Goal: Task Accomplishment & Management: Manage account settings

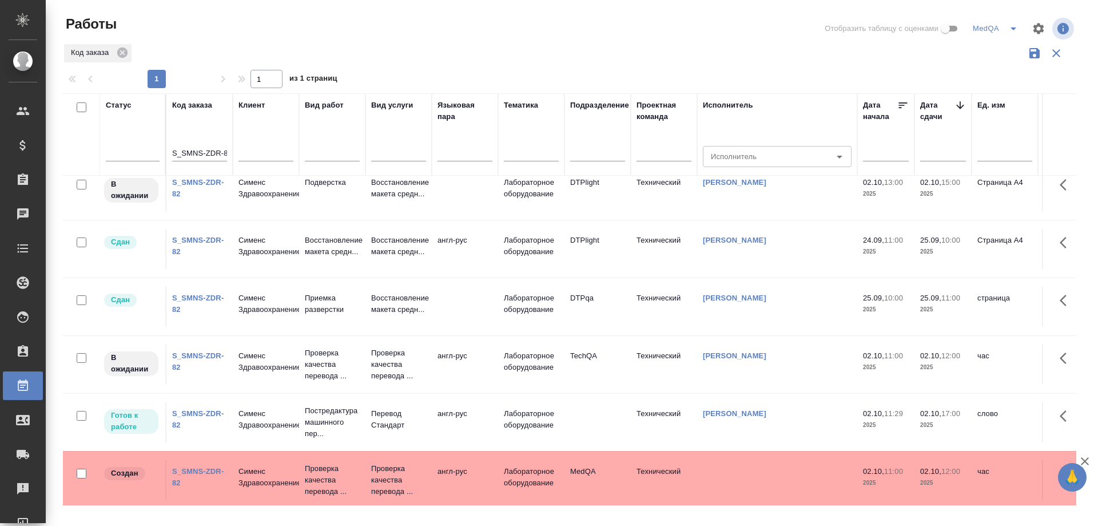
scroll to position [84, 0]
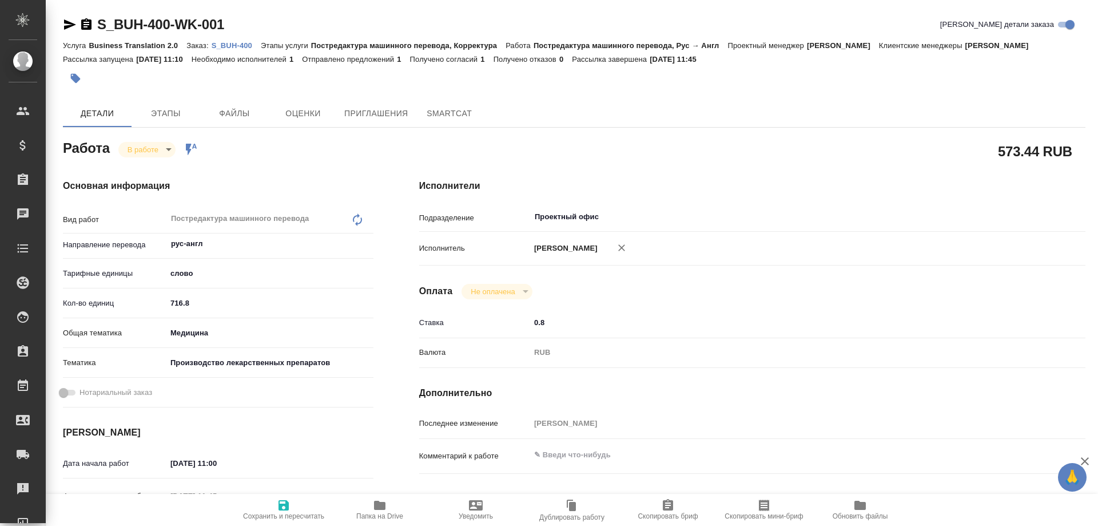
type textarea "x"
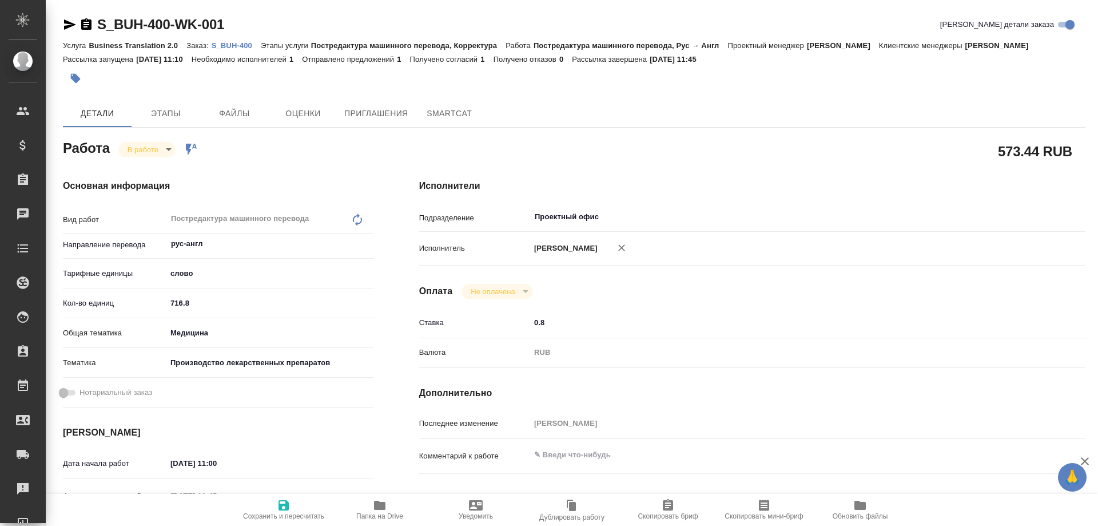
type textarea "x"
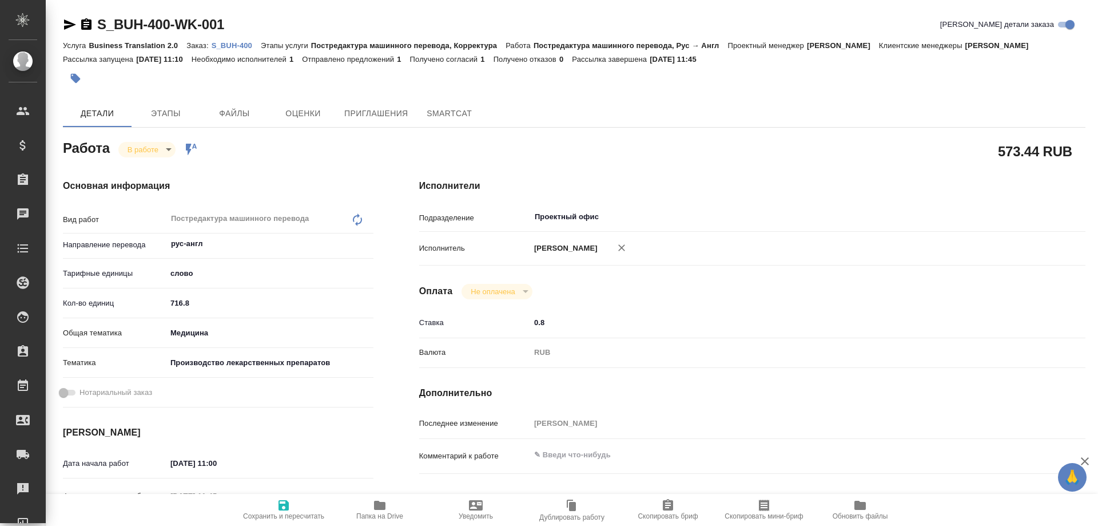
type textarea "x"
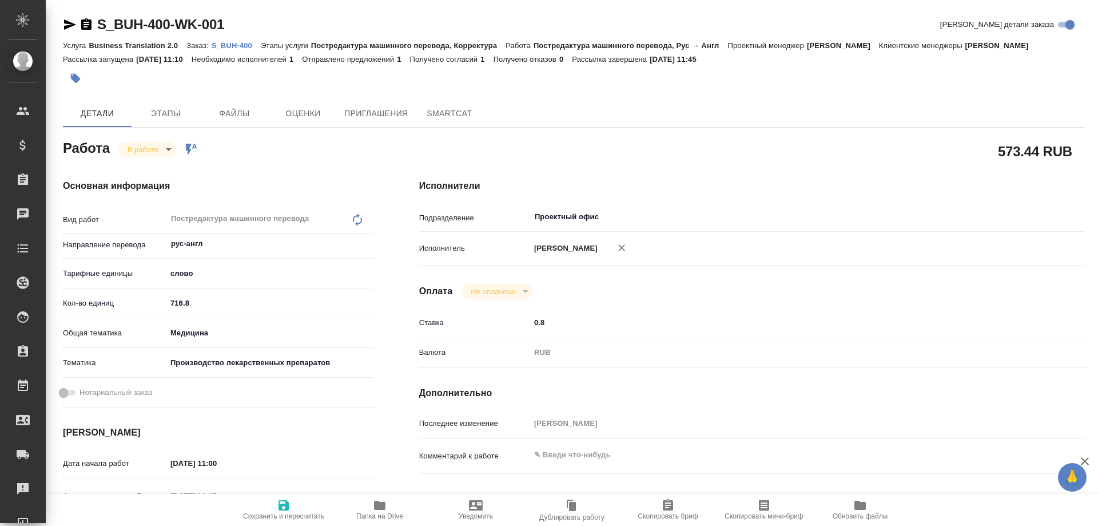
type textarea "x"
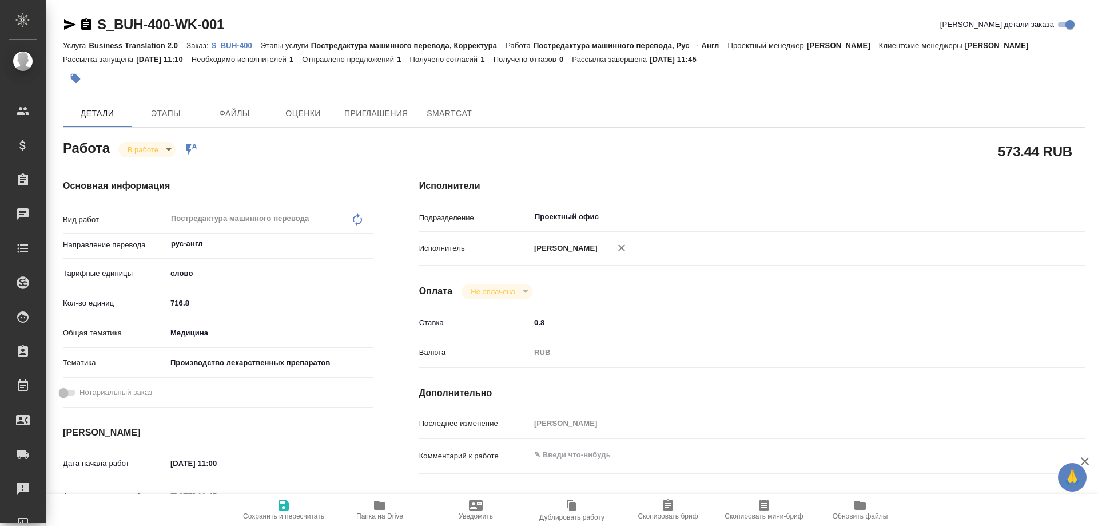
type textarea "x"
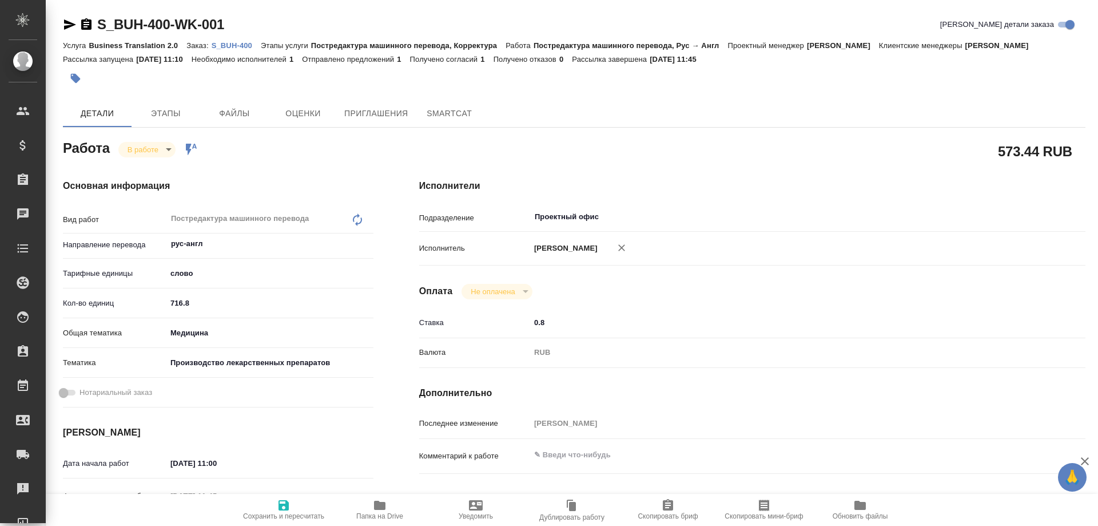
type textarea "x"
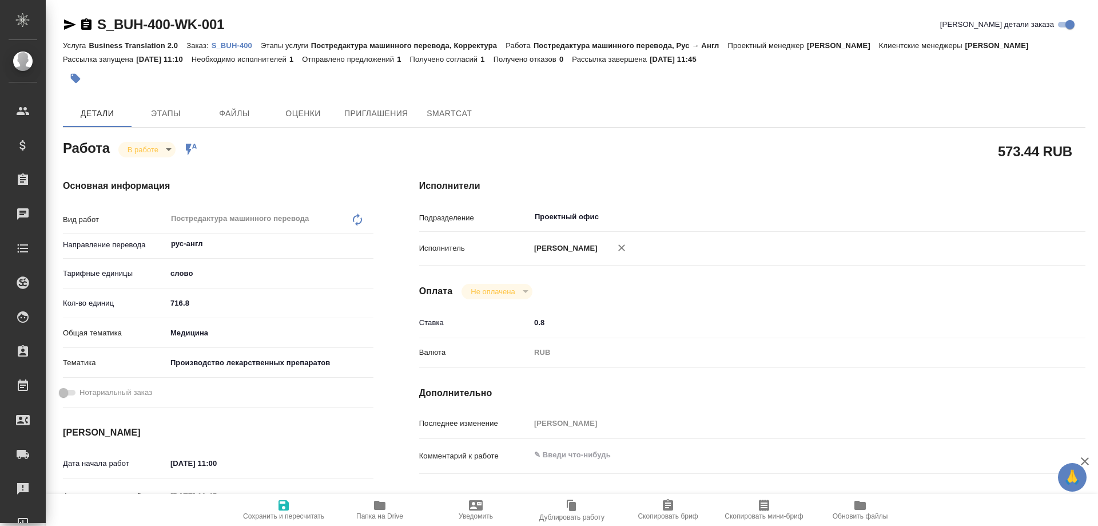
type textarea "x"
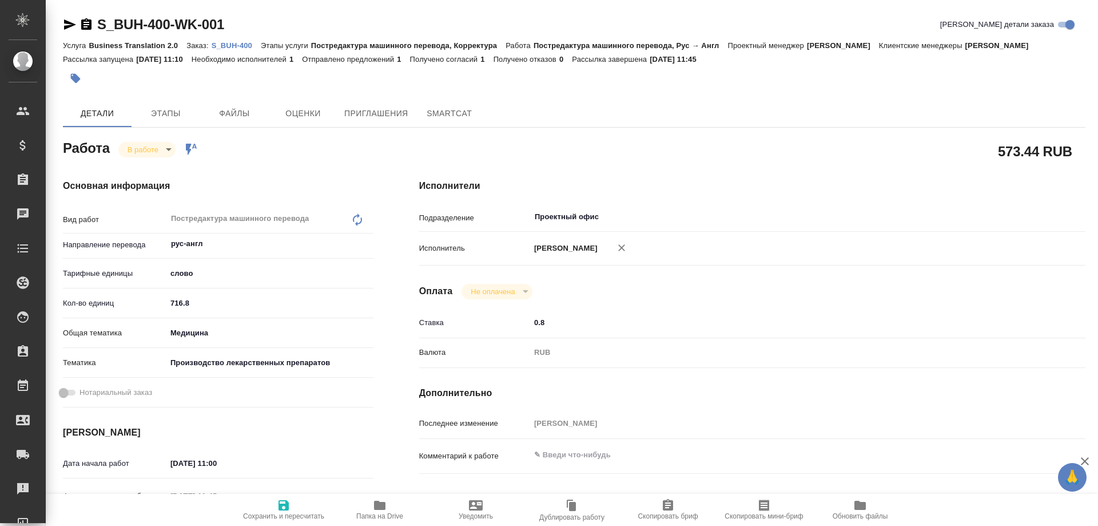
click at [384, 508] on icon "button" at bounding box center [379, 504] width 11 height 9
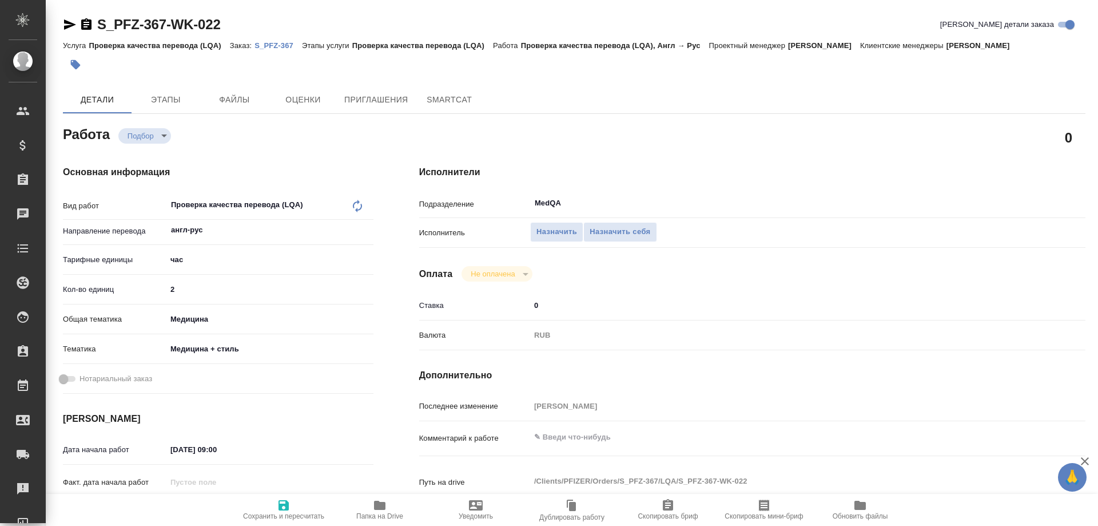
type textarea "x"
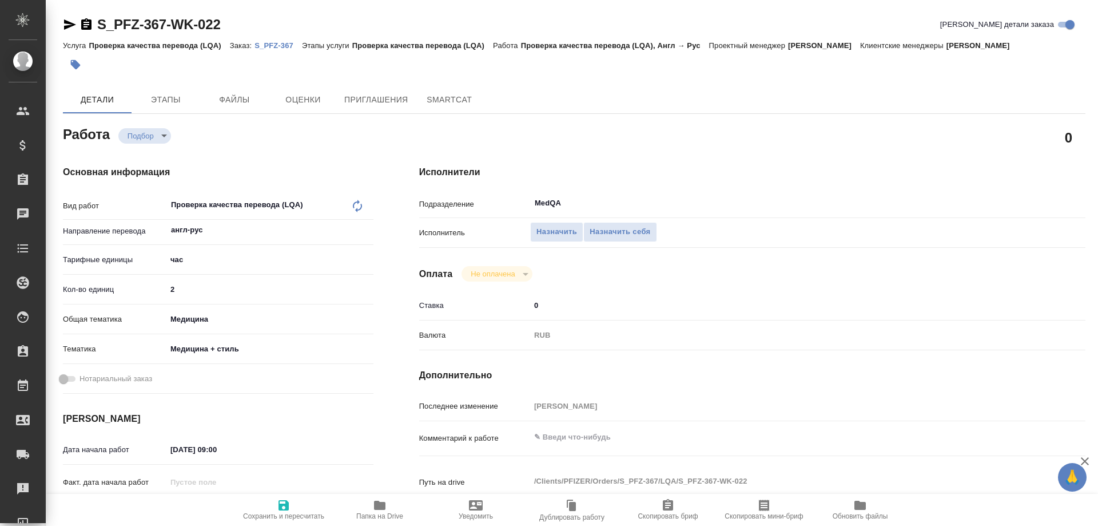
type textarea "x"
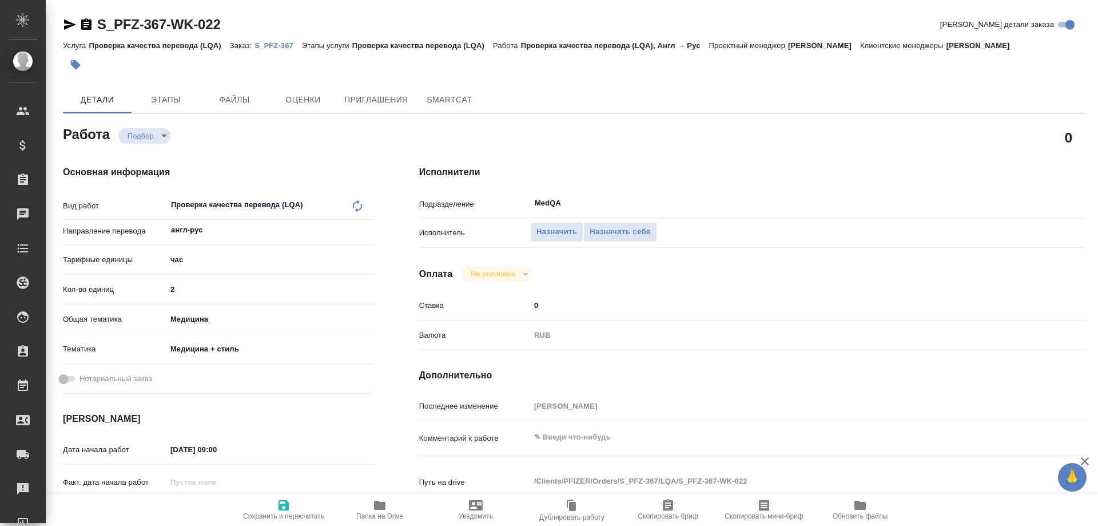
type textarea "x"
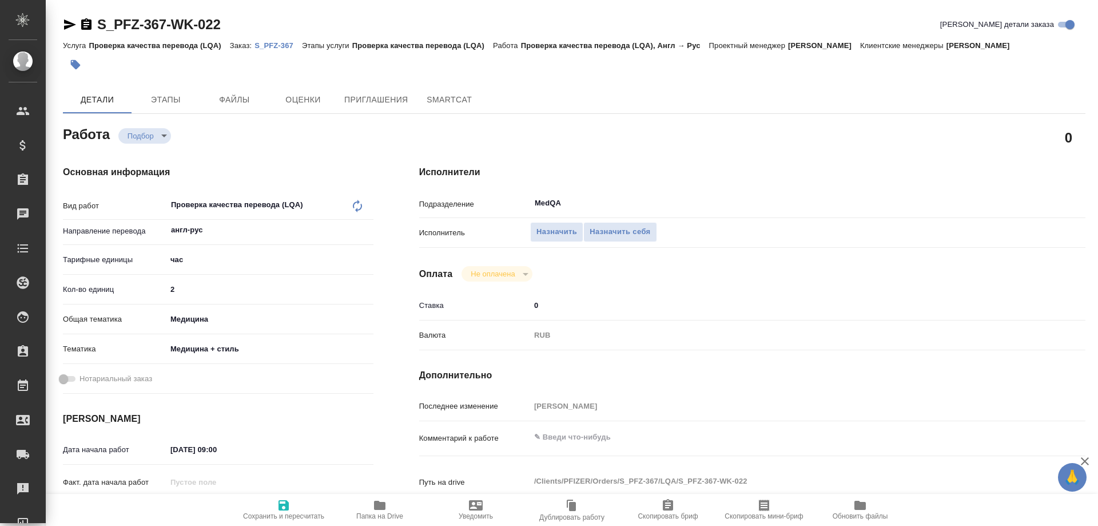
type textarea "x"
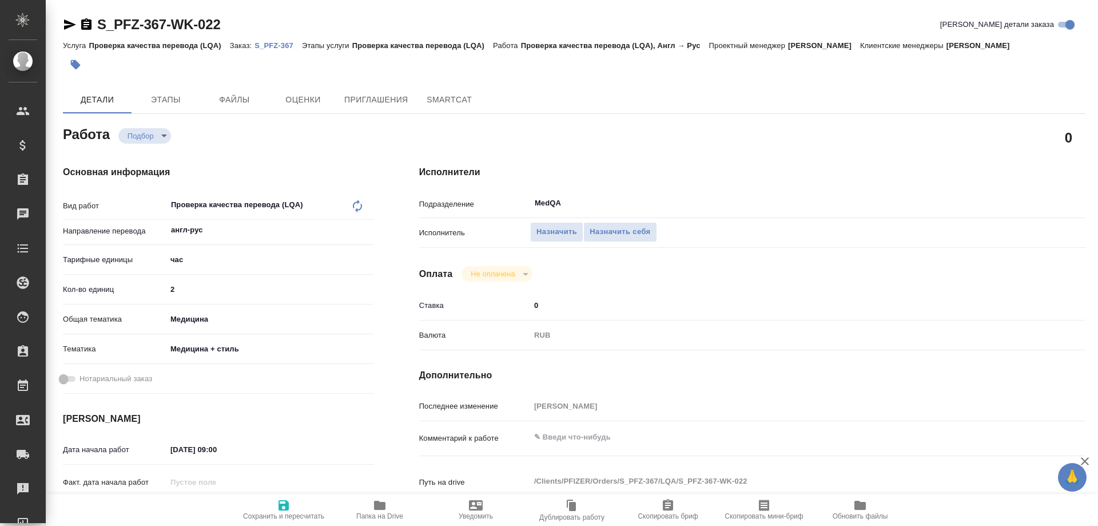
type textarea "x"
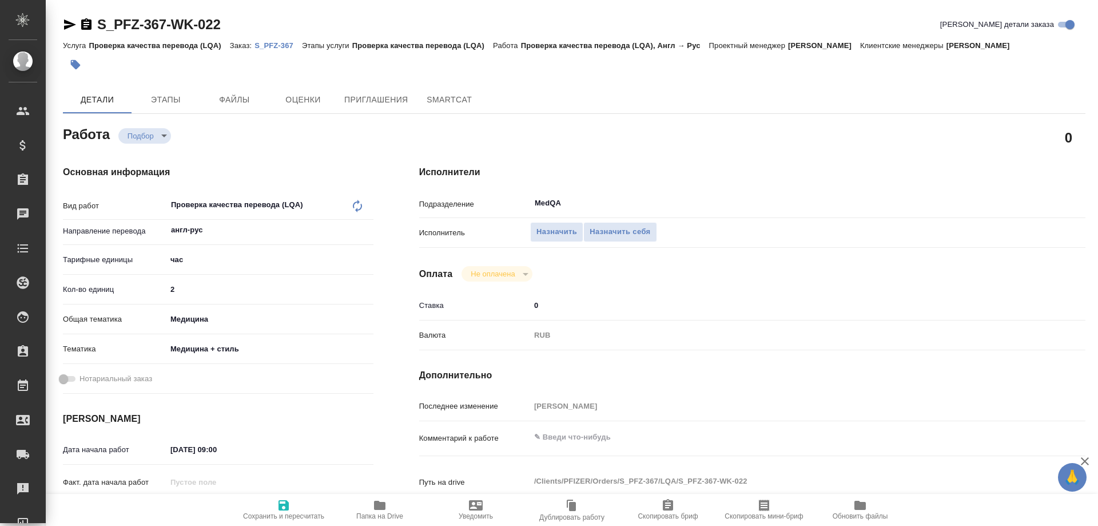
type textarea "x"
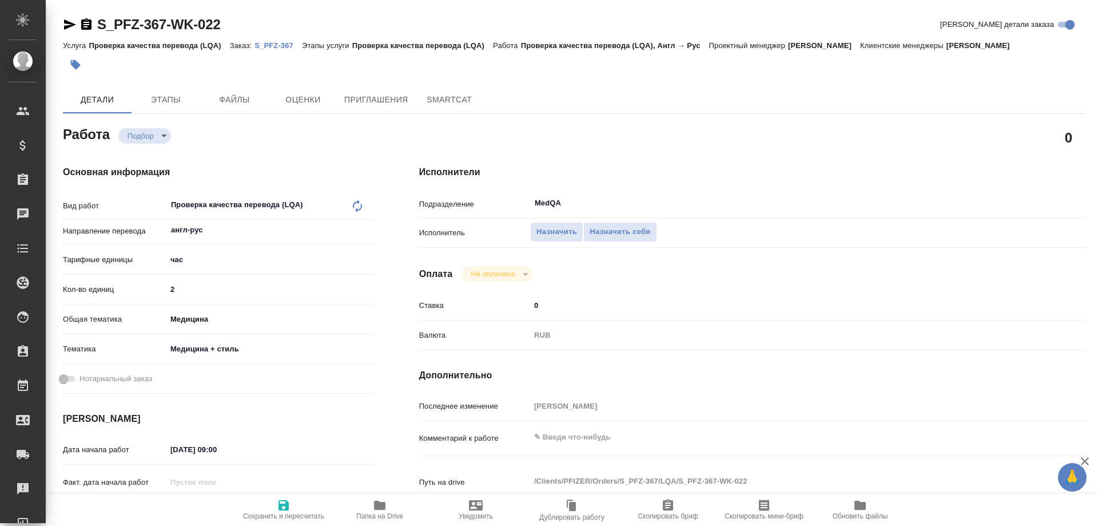
type textarea "x"
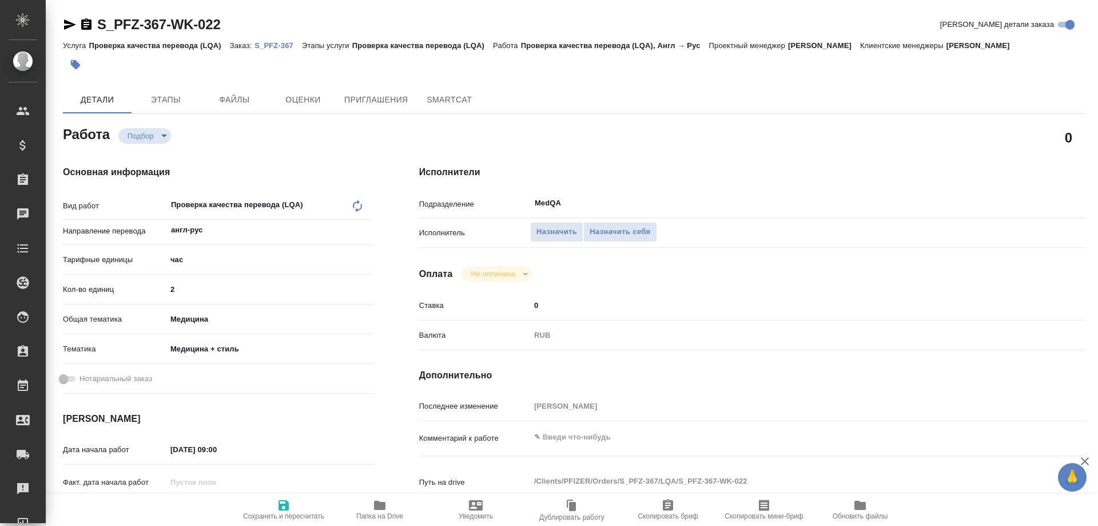
click at [264, 46] on p "S_PFZ-367" at bounding box center [277, 45] width 47 height 9
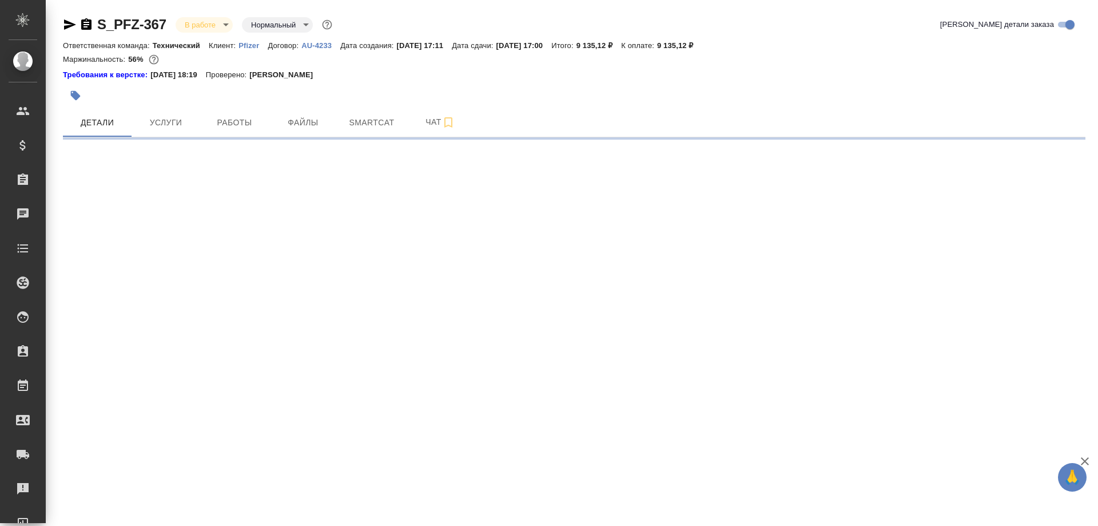
select select "RU"
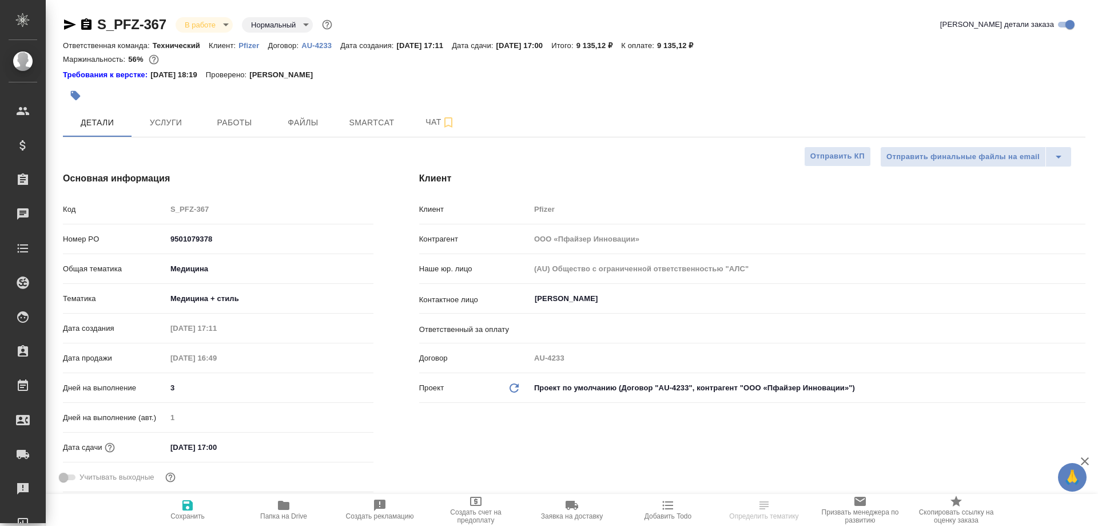
type textarea "x"
click at [286, 508] on icon "button" at bounding box center [283, 504] width 11 height 9
click at [287, 507] on icon "button" at bounding box center [283, 504] width 11 height 9
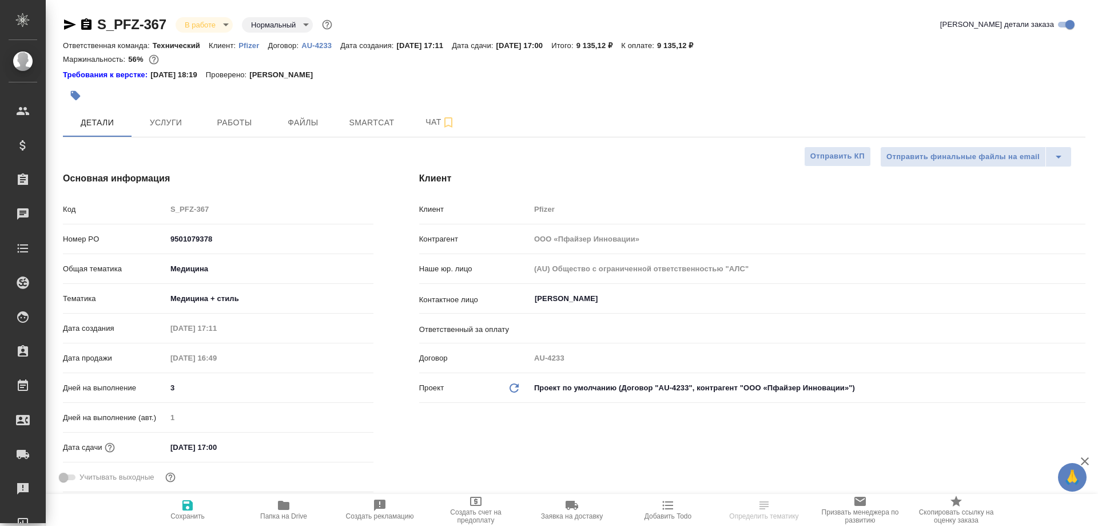
type textarea "x"
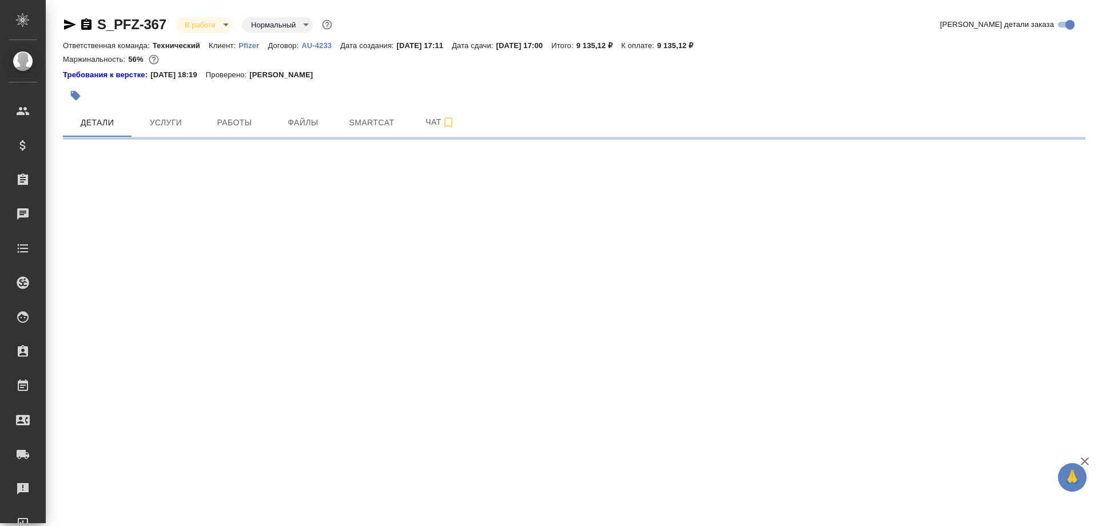
select select "RU"
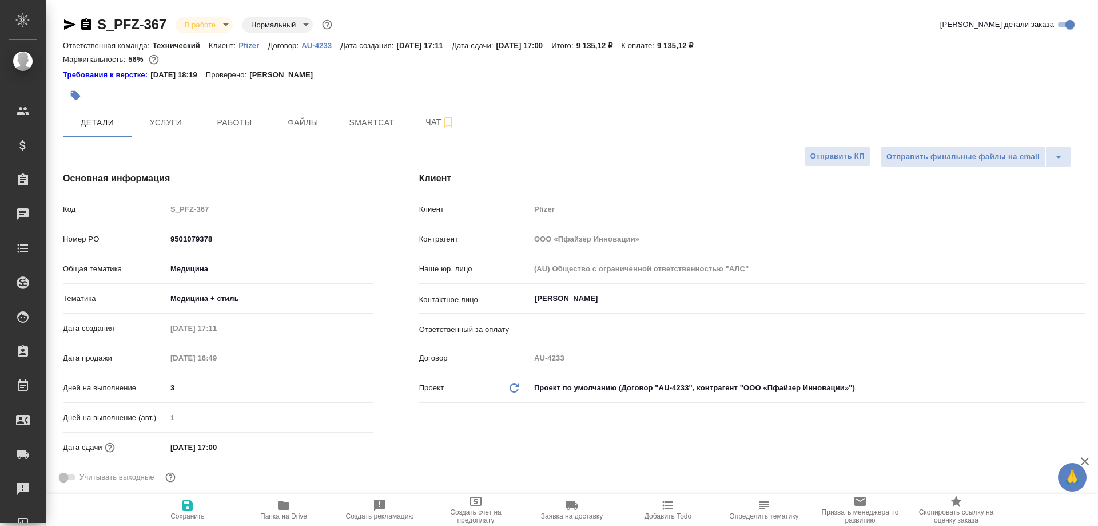
type textarea "x"
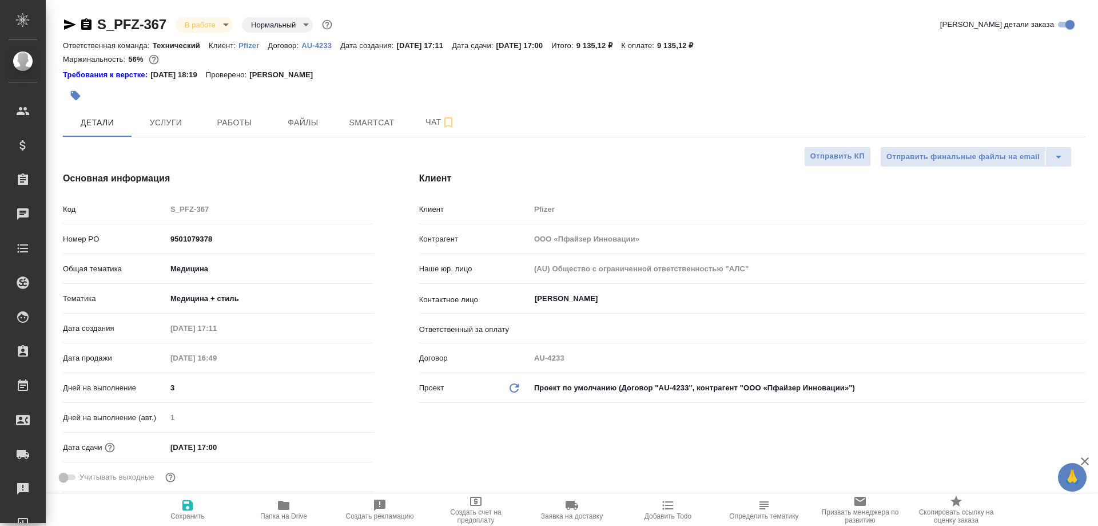
type textarea "x"
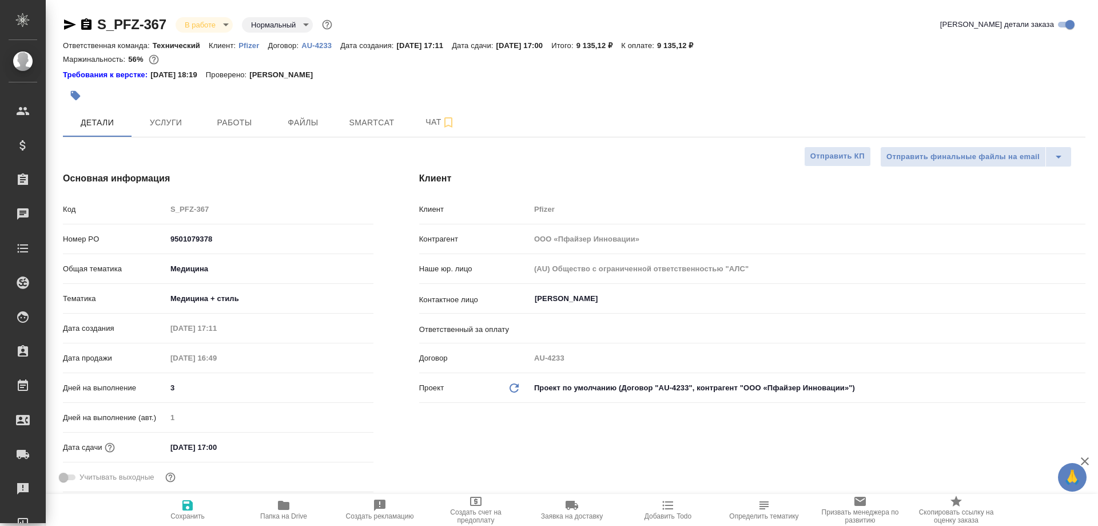
type textarea "x"
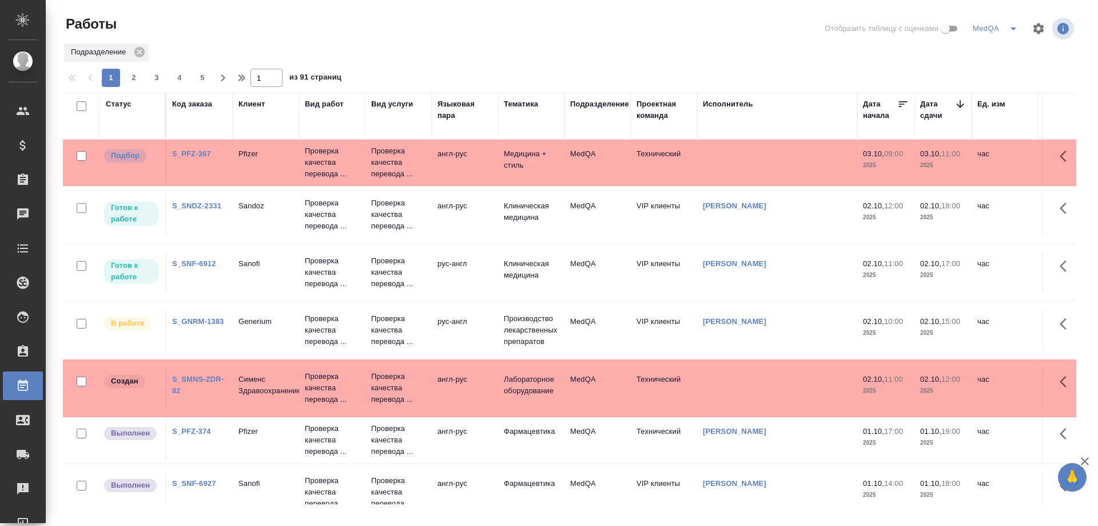
click at [208, 317] on link "S_GNRM-1383" at bounding box center [197, 321] width 51 height 9
click at [188, 261] on link "S_SNF-6912" at bounding box center [194, 263] width 44 height 9
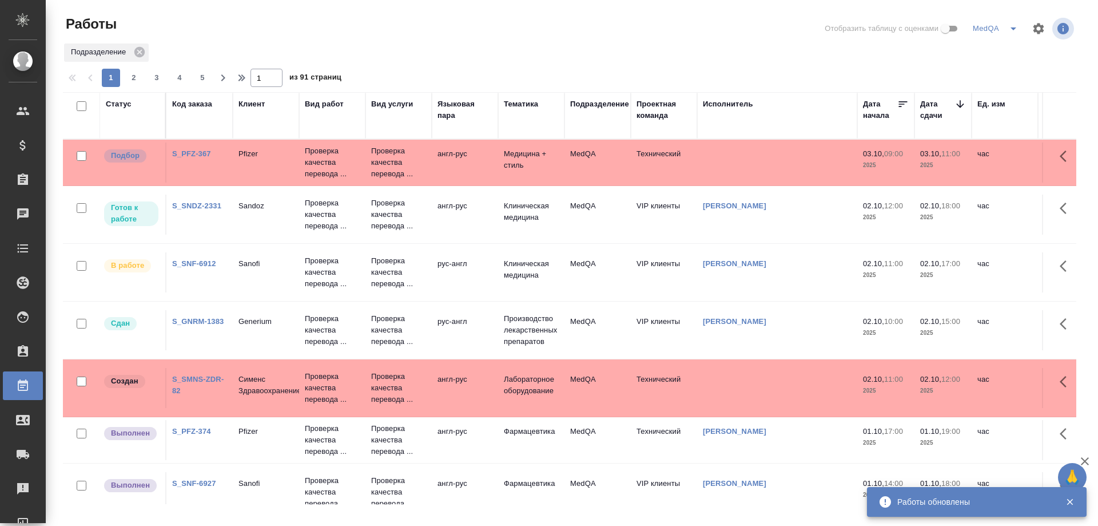
click at [186, 317] on link "S_GNRM-1383" at bounding box center [197, 321] width 51 height 9
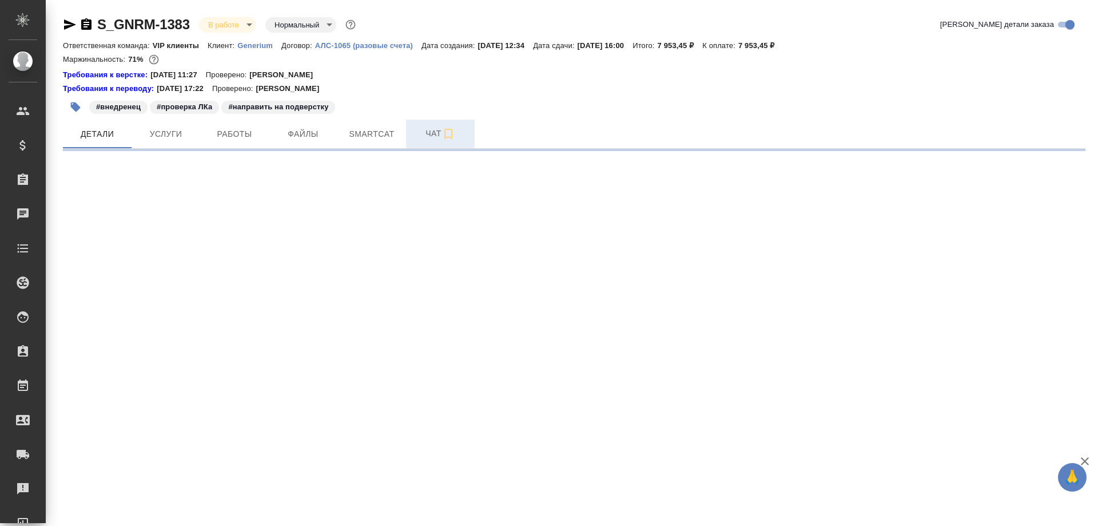
select select "RU"
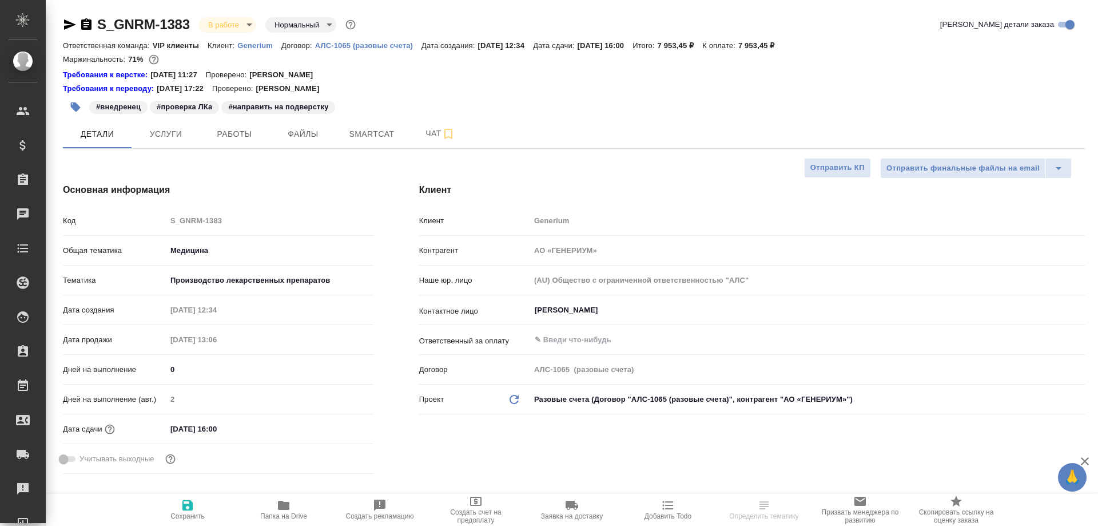
type textarea "x"
click at [244, 137] on span "Работы" at bounding box center [234, 134] width 55 height 14
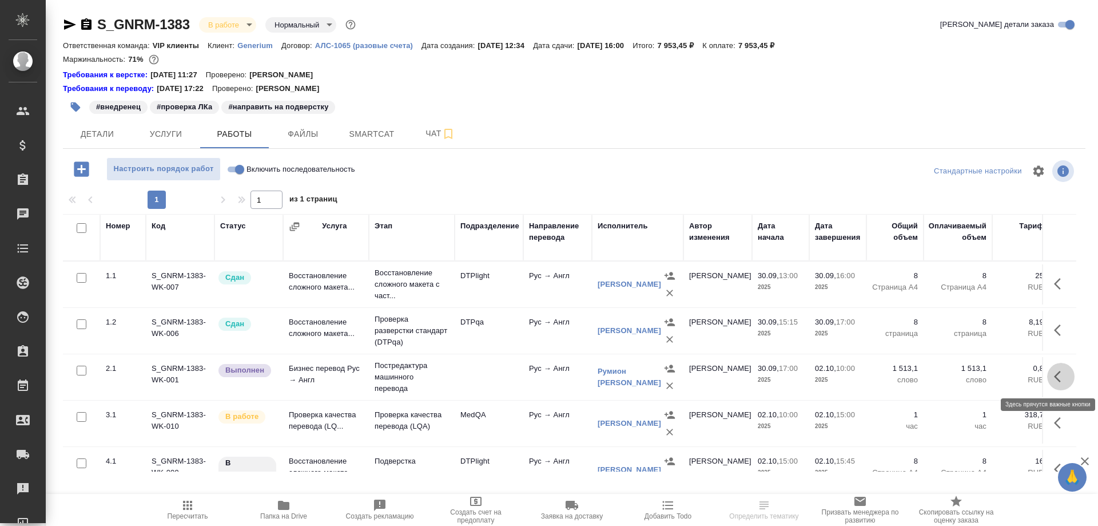
click at [1054, 372] on icon "button" at bounding box center [1061, 376] width 14 height 14
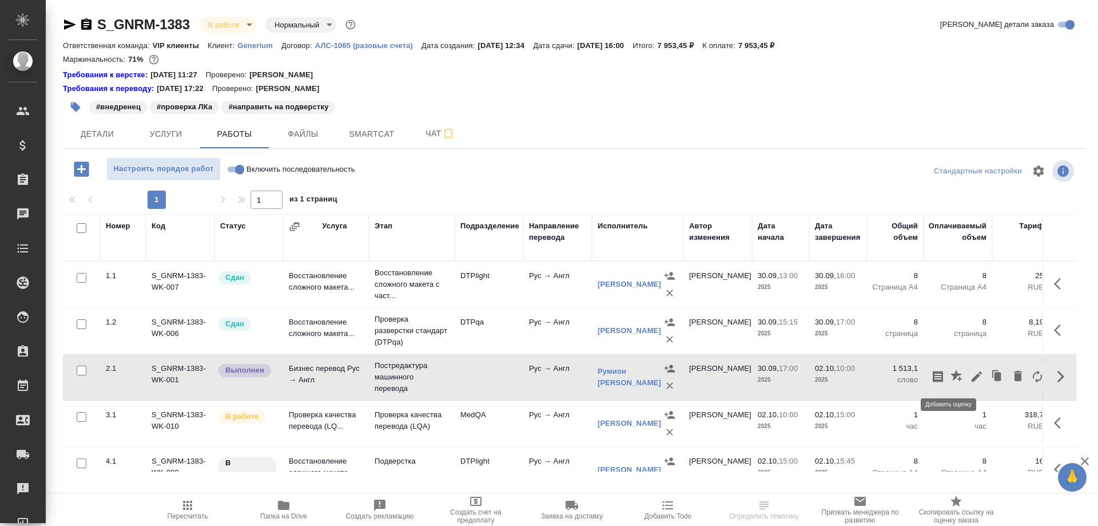
click at [952, 374] on icon "button" at bounding box center [956, 374] width 11 height 11
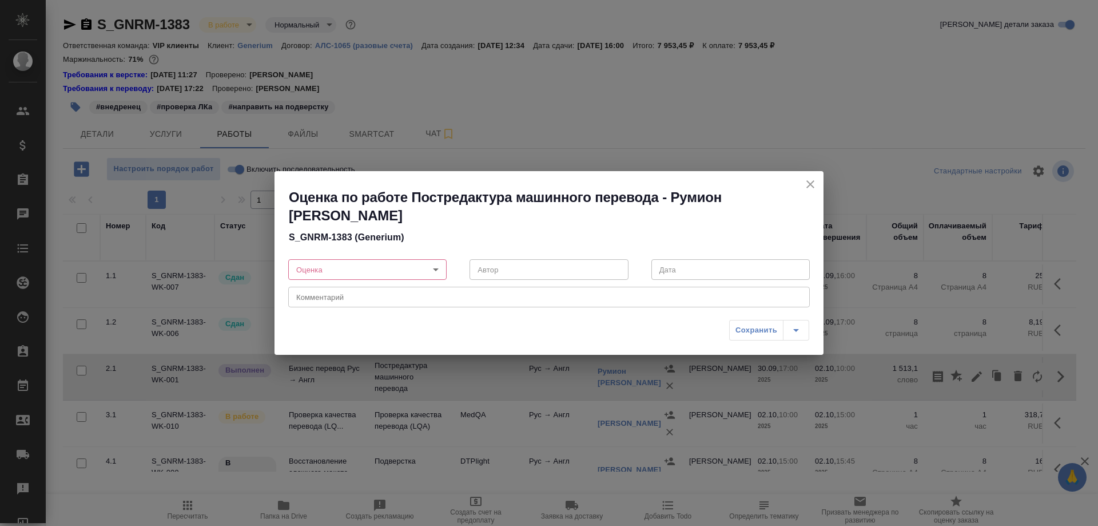
click at [435, 269] on body "🙏 .cls-1 fill:#fff; AWATERA Solovyova Elena Клиенты Спецификации Заказы 0 Чаты …" at bounding box center [549, 263] width 1098 height 526
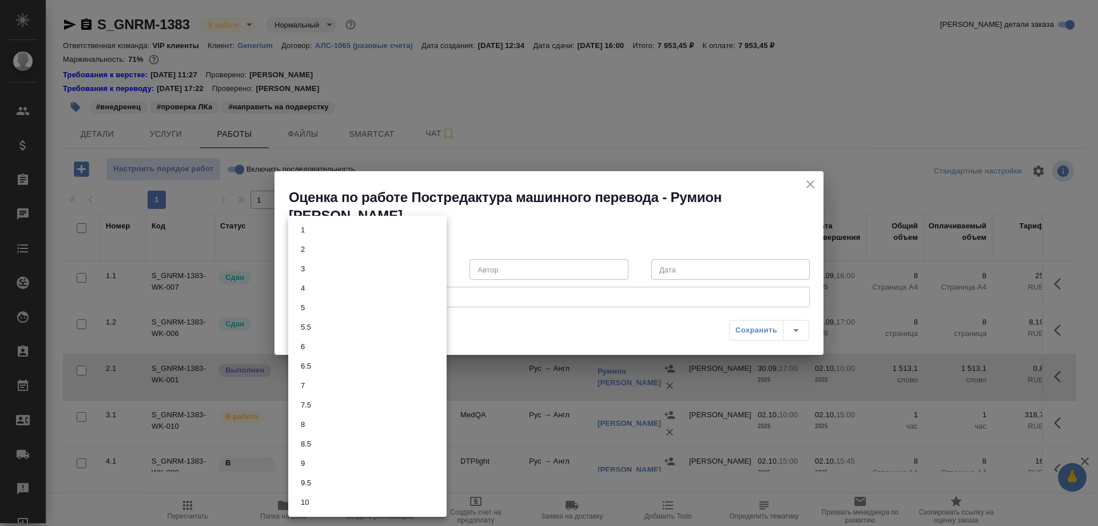
click at [320, 384] on li "7" at bounding box center [367, 385] width 158 height 19
type input "7"
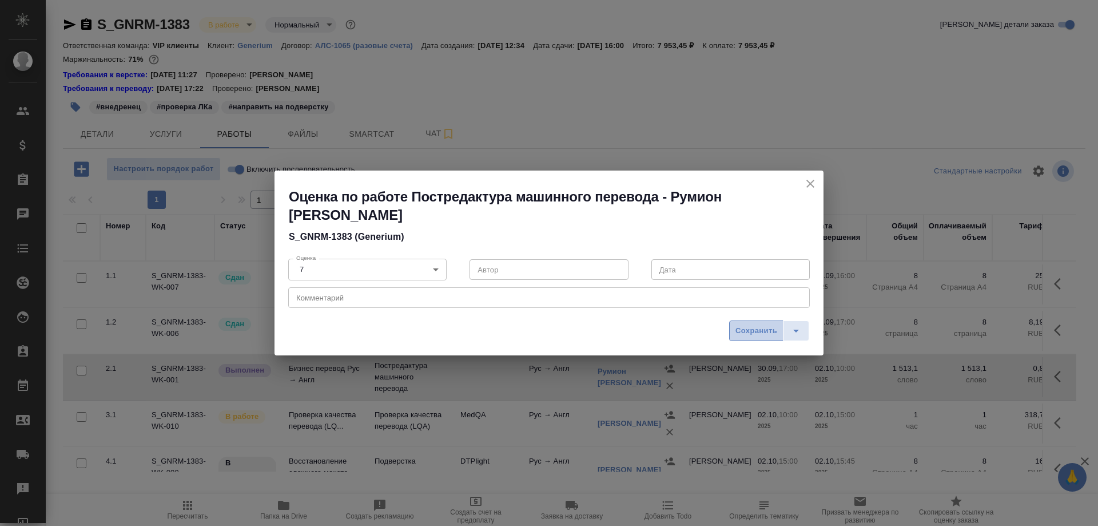
click at [745, 328] on span "Сохранить" at bounding box center [756, 330] width 42 height 13
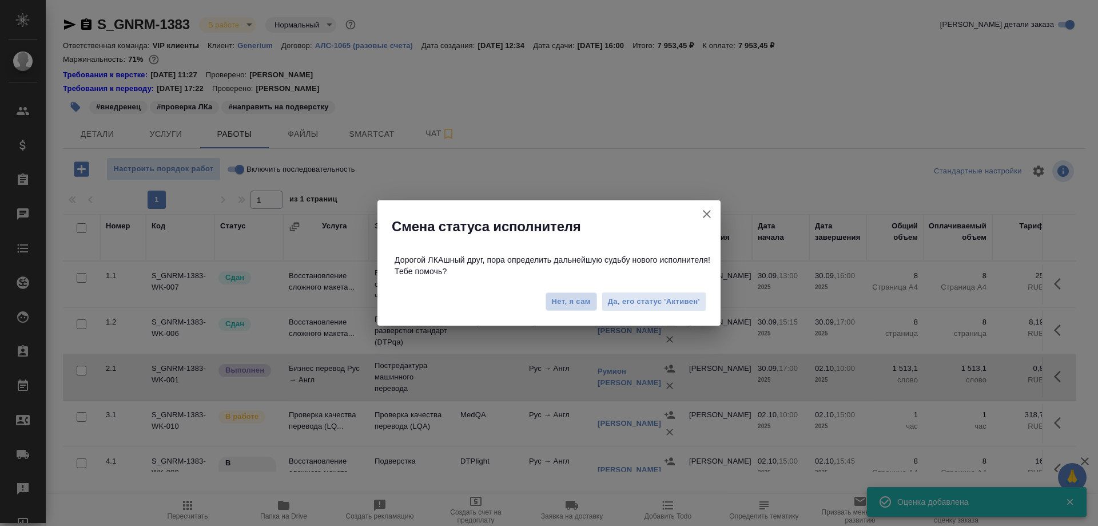
click at [567, 302] on span "Нет, я сам" at bounding box center [571, 301] width 39 height 11
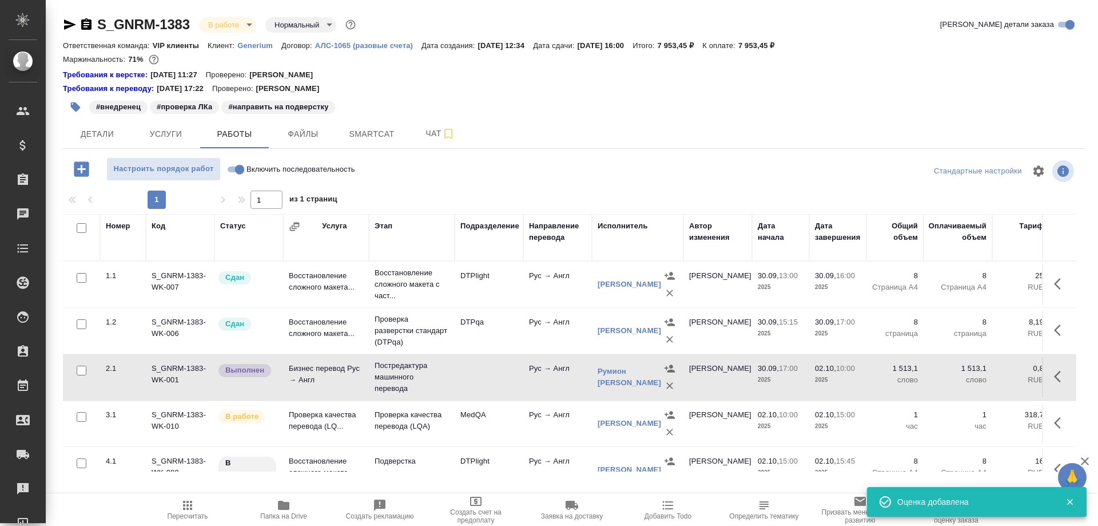
click at [333, 418] on td "Проверка качества перевода (LQ..." at bounding box center [326, 423] width 86 height 40
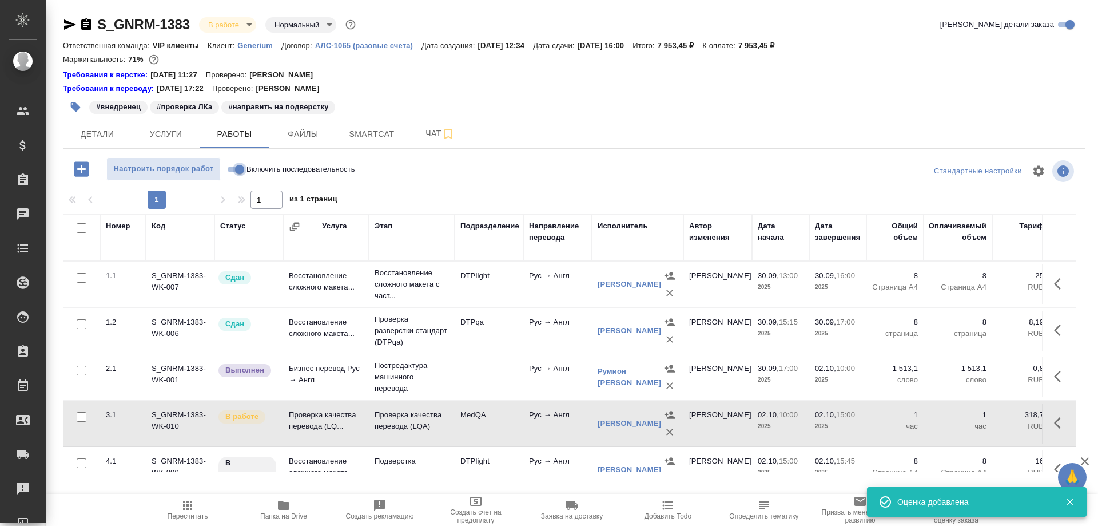
click at [234, 168] on input "Включить последовательность" at bounding box center [239, 169] width 41 height 14
checkbox input "true"
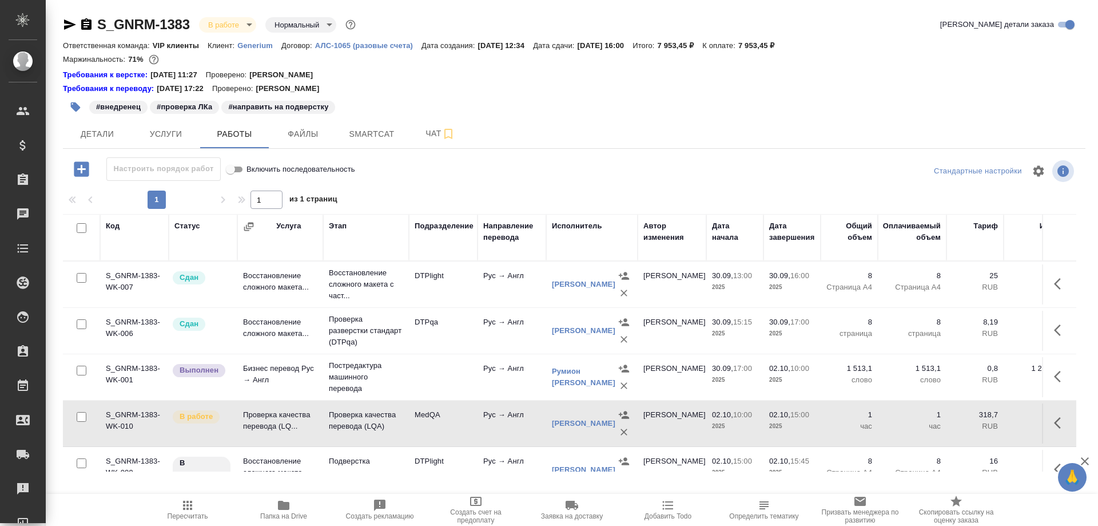
click at [242, 168] on input "Включить последовательность" at bounding box center [230, 169] width 41 height 14
checkbox input "false"
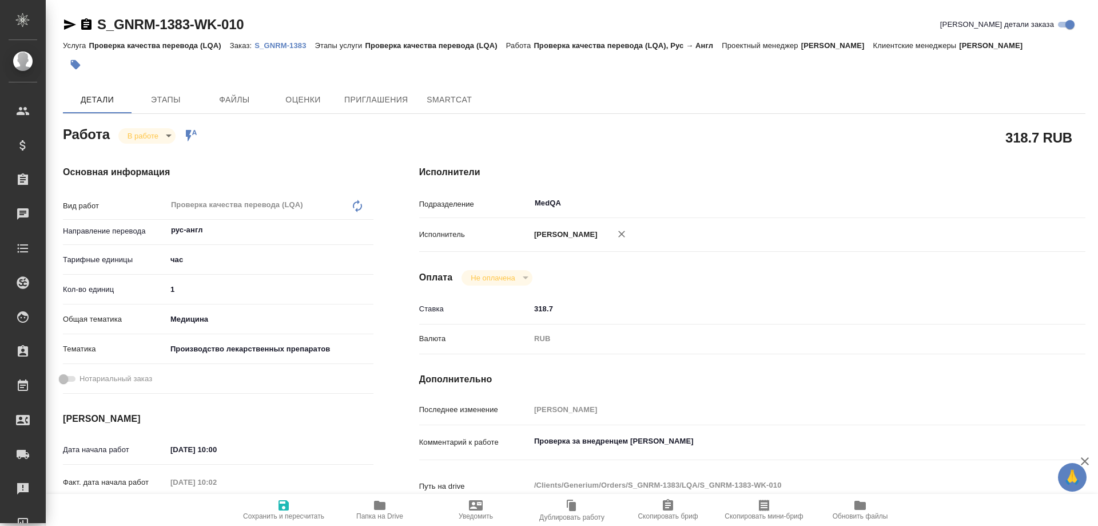
type textarea "x"
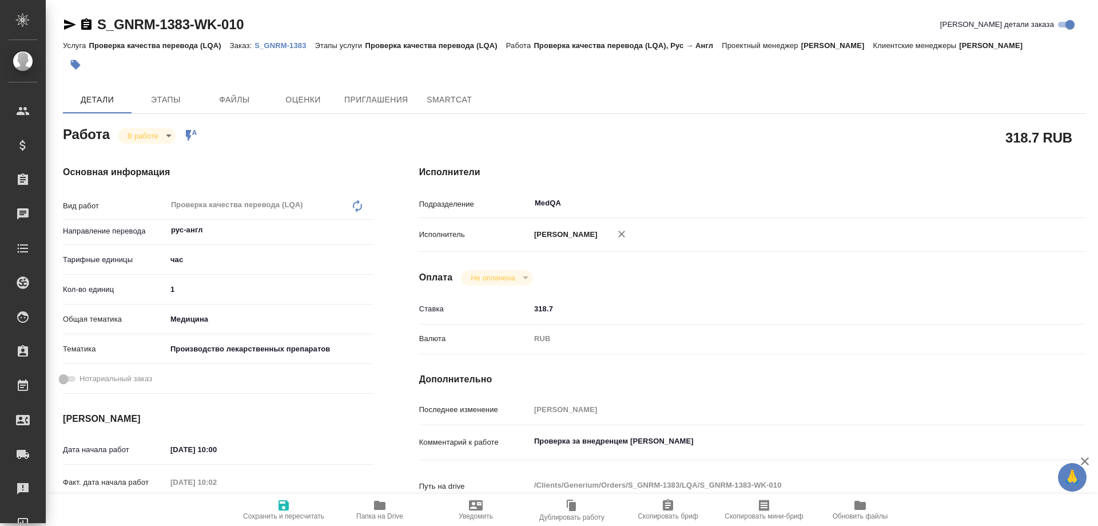
type textarea "x"
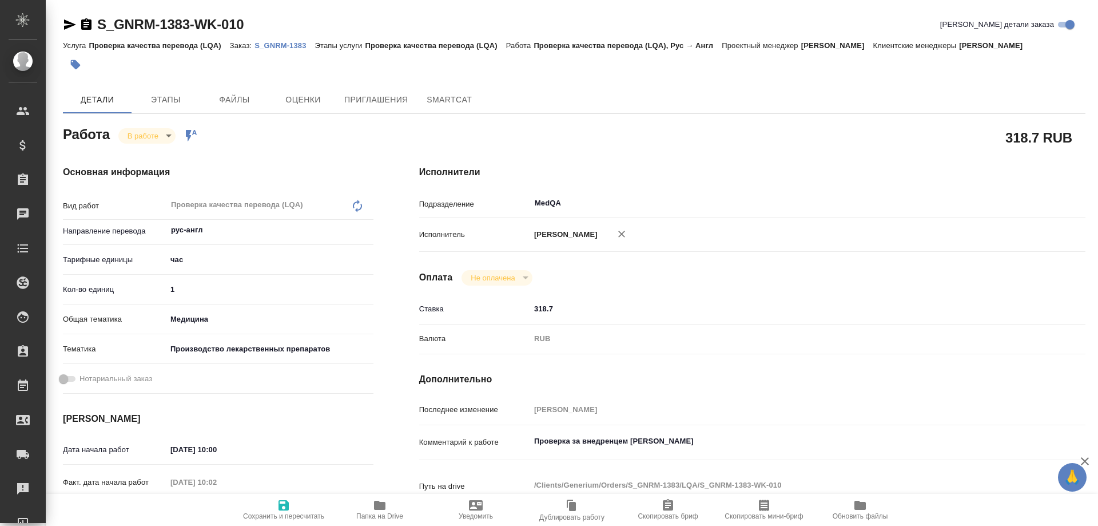
type textarea "x"
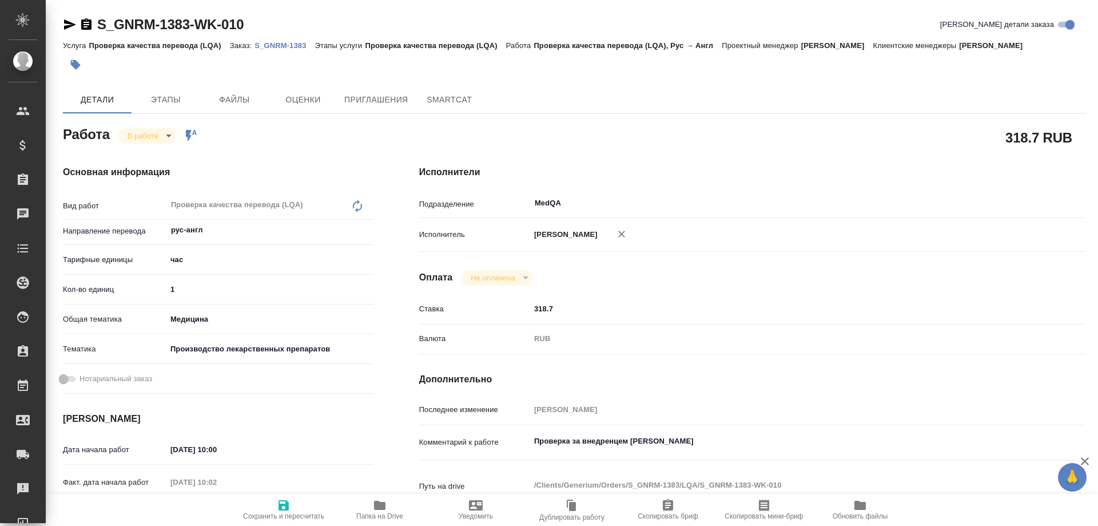
type textarea "x"
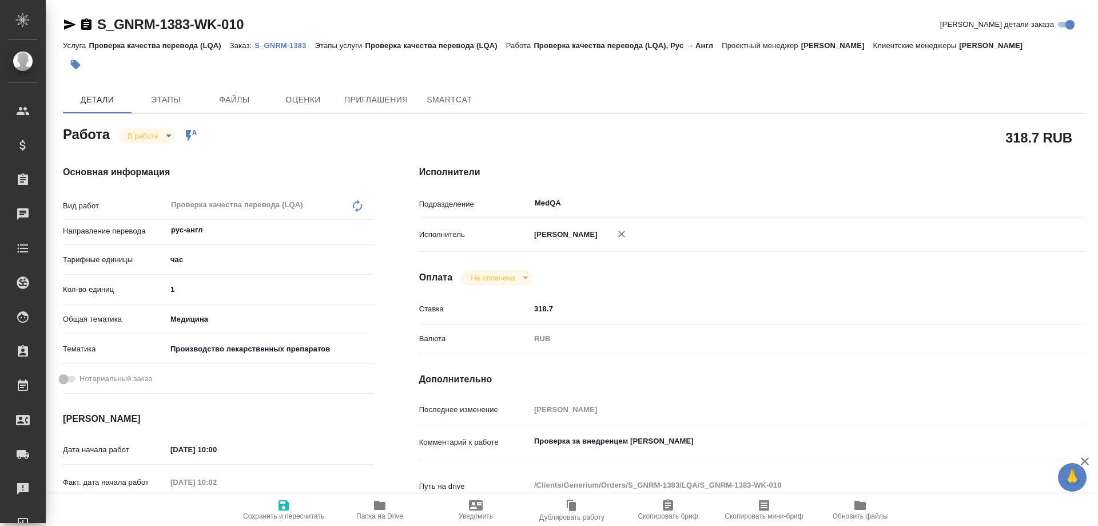
type textarea "x"
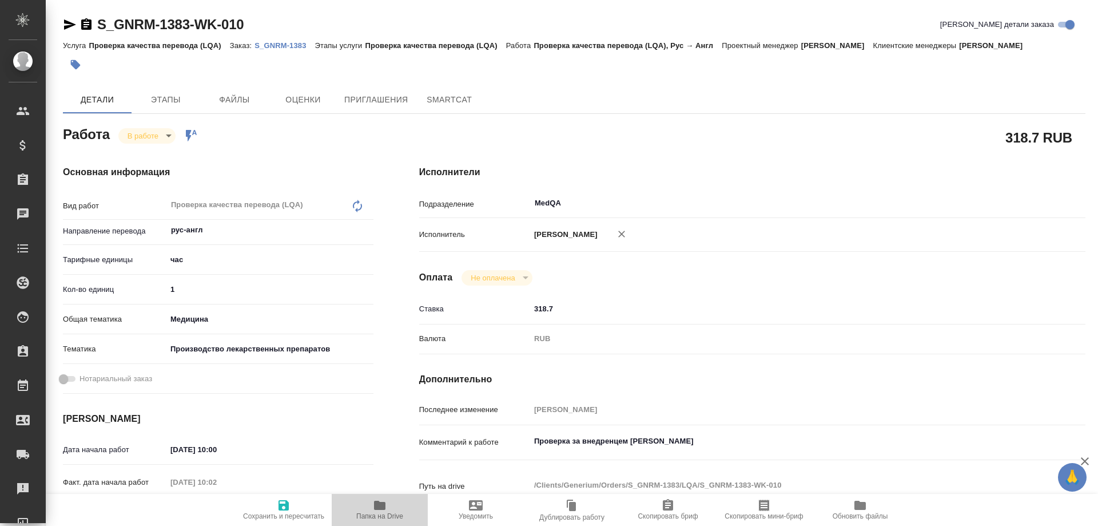
click at [383, 516] on span "Папка на Drive" at bounding box center [379, 516] width 47 height 8
type textarea "x"
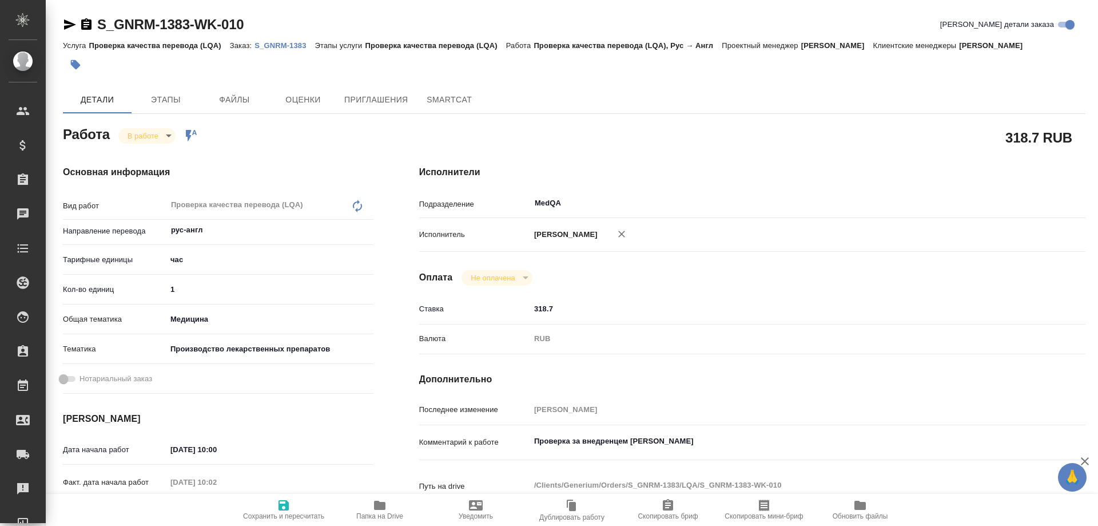
type textarea "x"
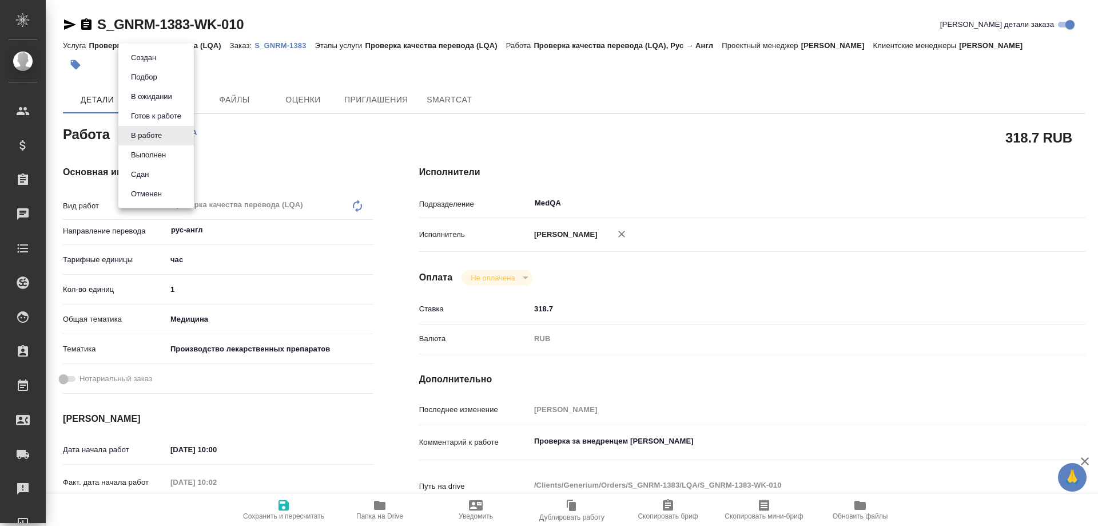
click at [157, 136] on body "🙏 .cls-1 fill:#fff; AWATERA Solovyova Elena Клиенты Спецификации Заказы 0 Чаты …" at bounding box center [549, 263] width 1098 height 526
click at [149, 176] on button "Сдан" at bounding box center [140, 174] width 25 height 13
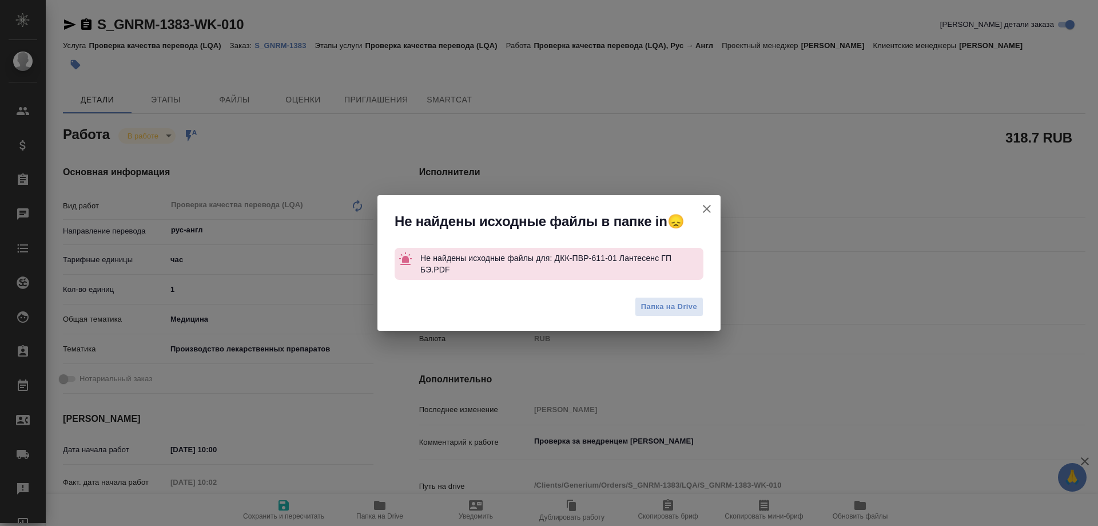
type textarea "x"
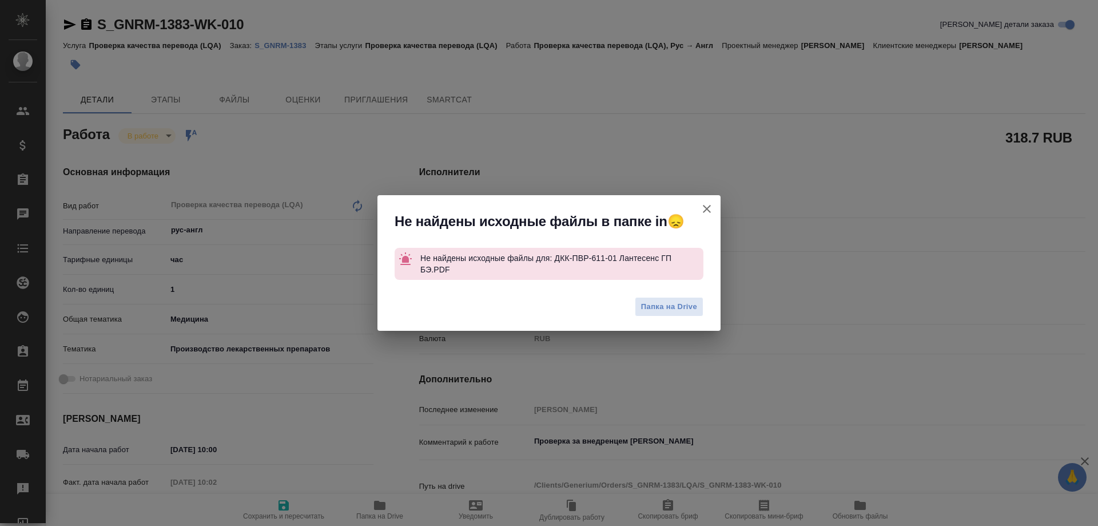
type textarea "x"
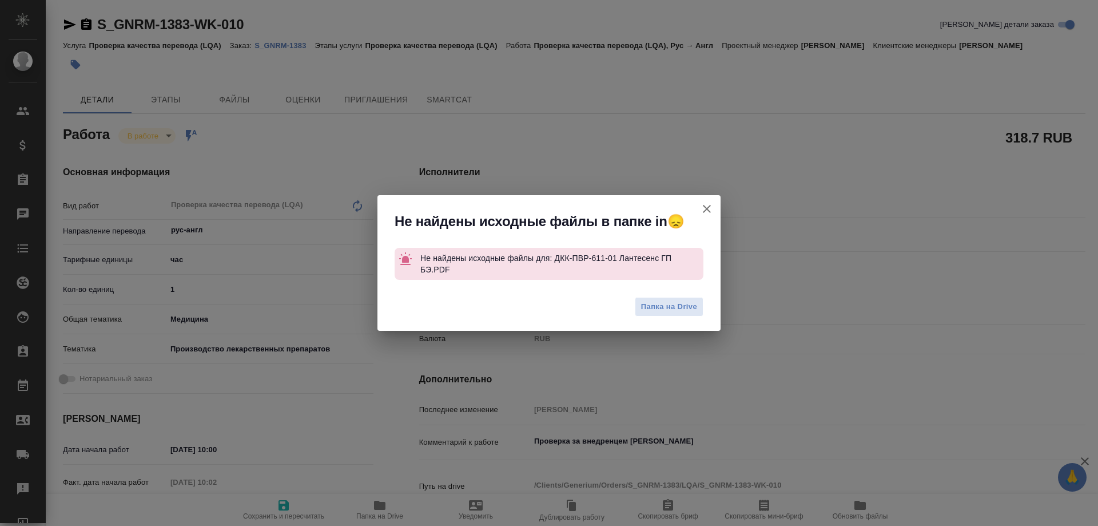
click at [713, 210] on icon "button" at bounding box center [707, 209] width 14 height 14
type textarea "x"
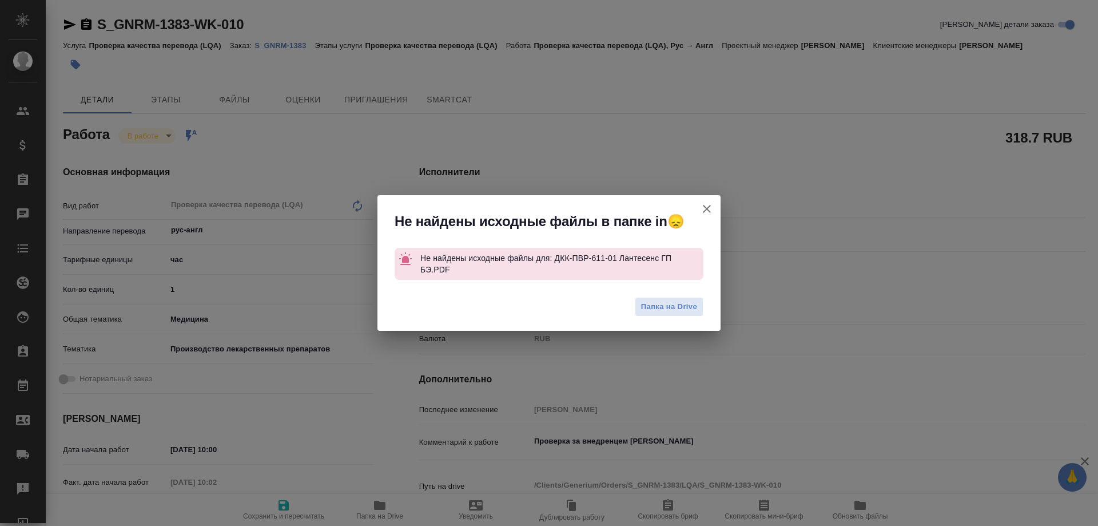
type textarea "x"
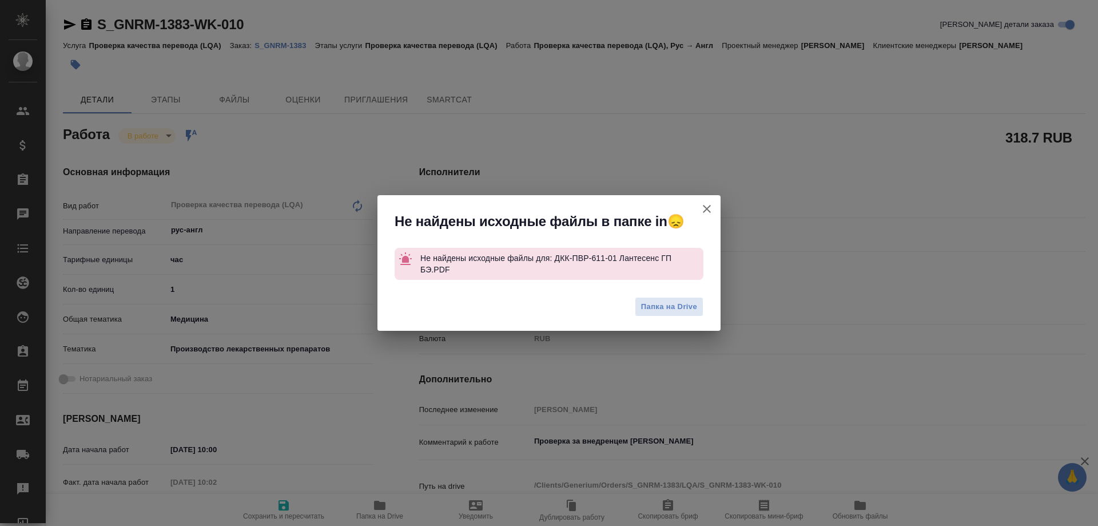
type textarea "x"
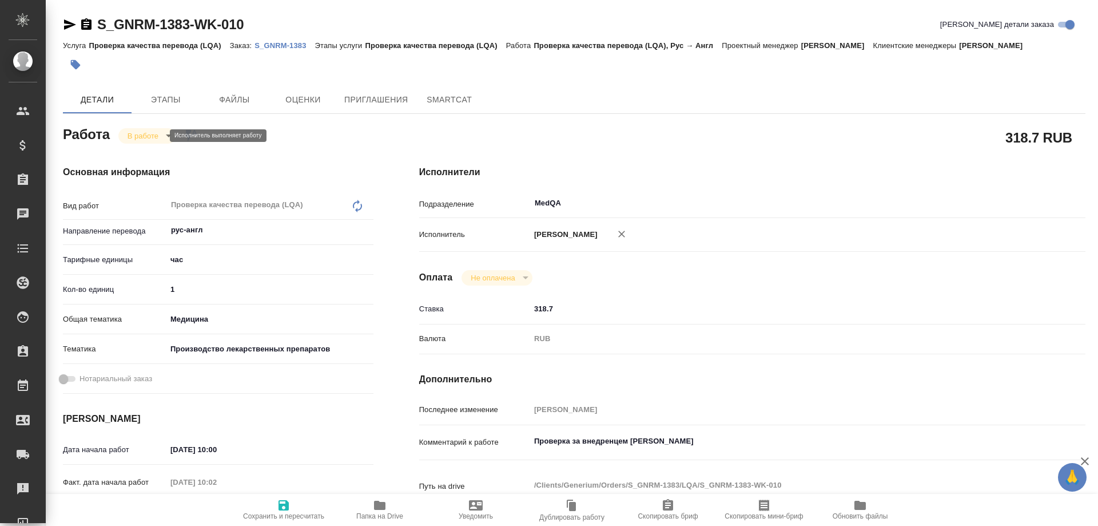
click at [137, 137] on body "🙏 .cls-1 fill:#fff; AWATERA Solovyova Elena Клиенты Спецификации Заказы 0 Чаты …" at bounding box center [549, 263] width 1098 height 526
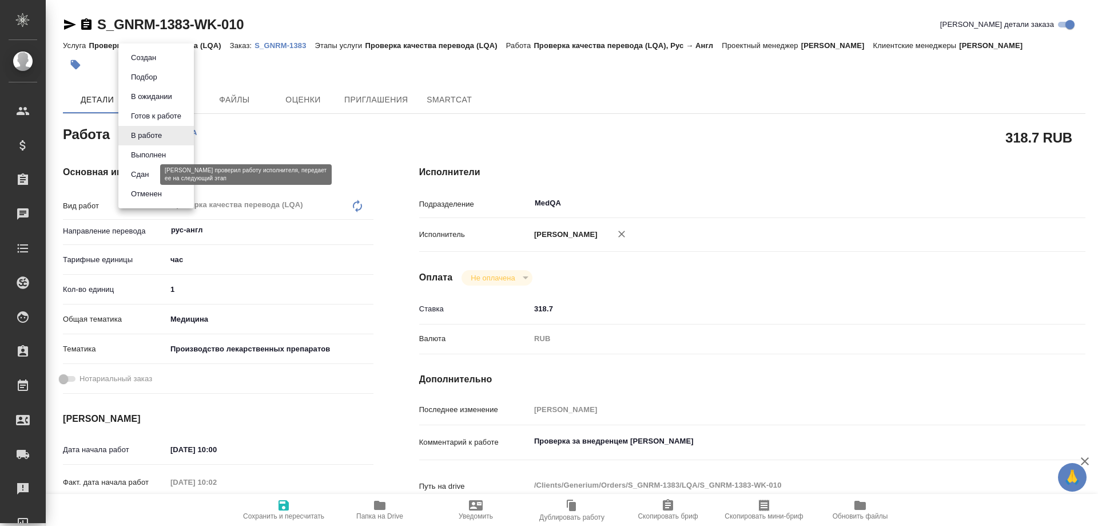
click at [146, 178] on button "Сдан" at bounding box center [140, 174] width 25 height 13
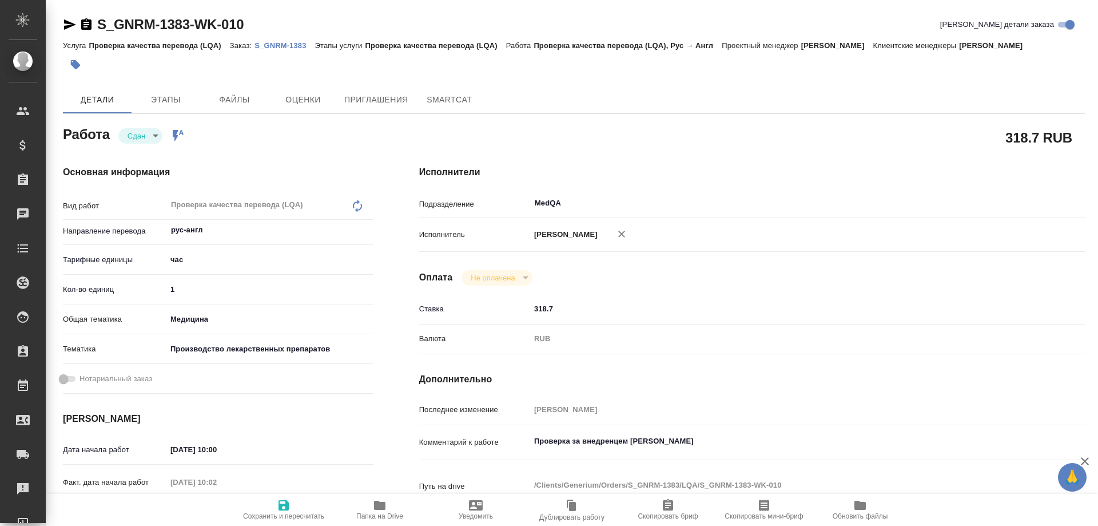
type textarea "x"
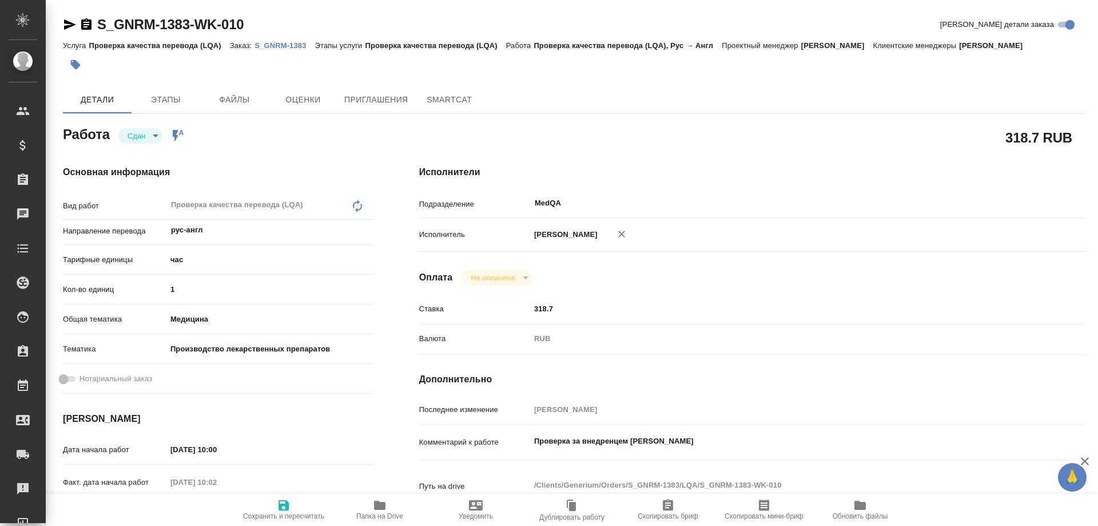
type textarea "x"
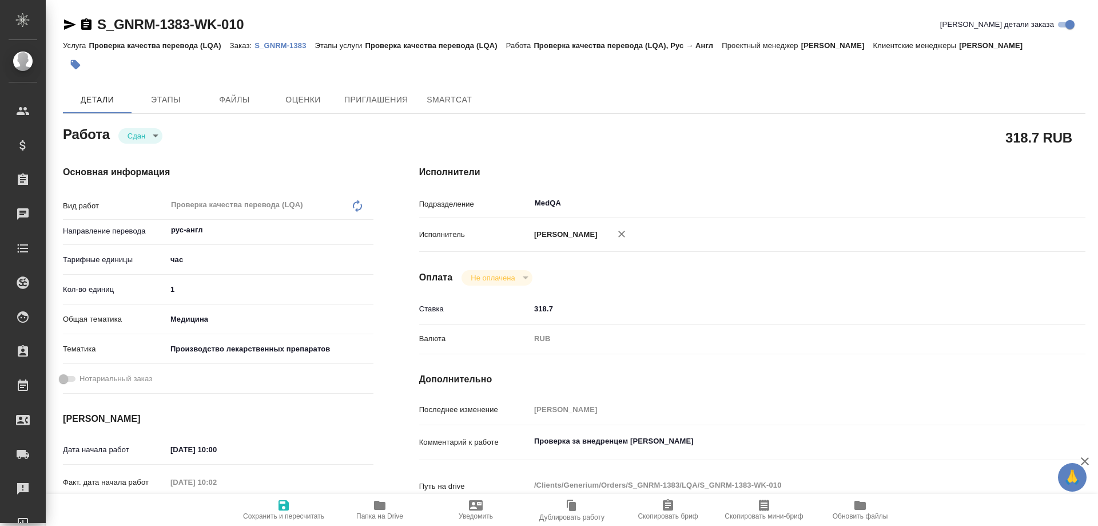
type textarea "x"
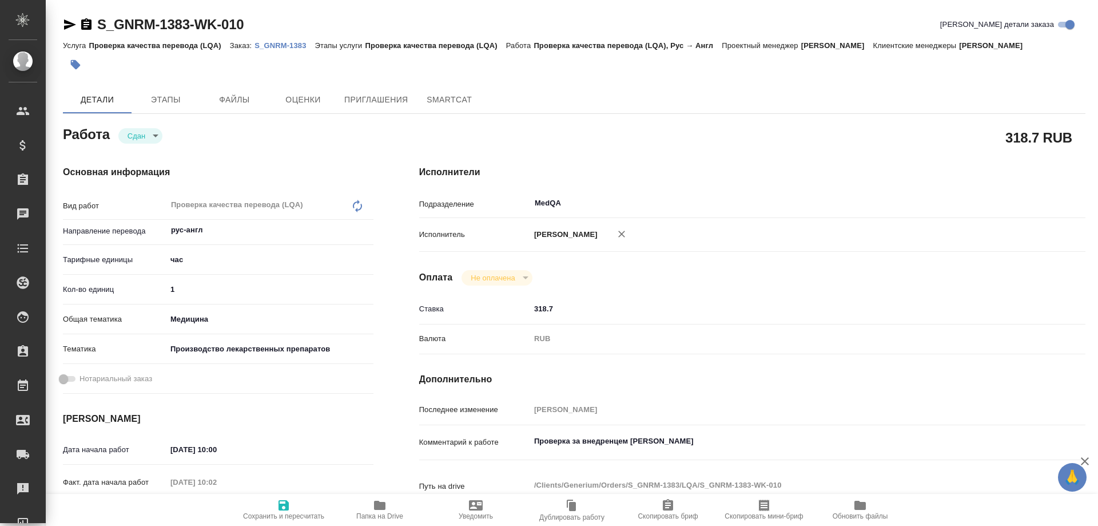
type textarea "x"
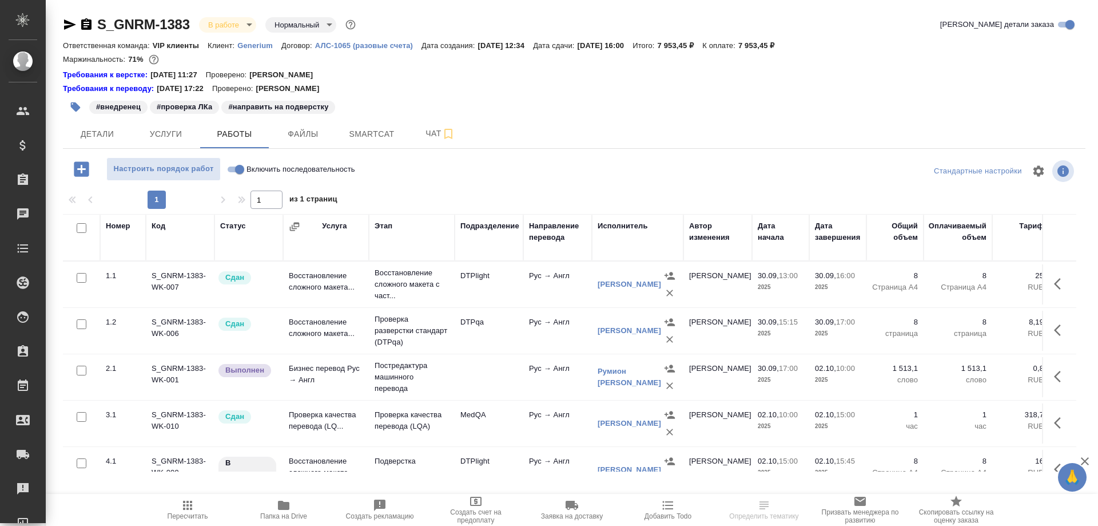
click at [70, 21] on icon "button" at bounding box center [70, 25] width 14 height 14
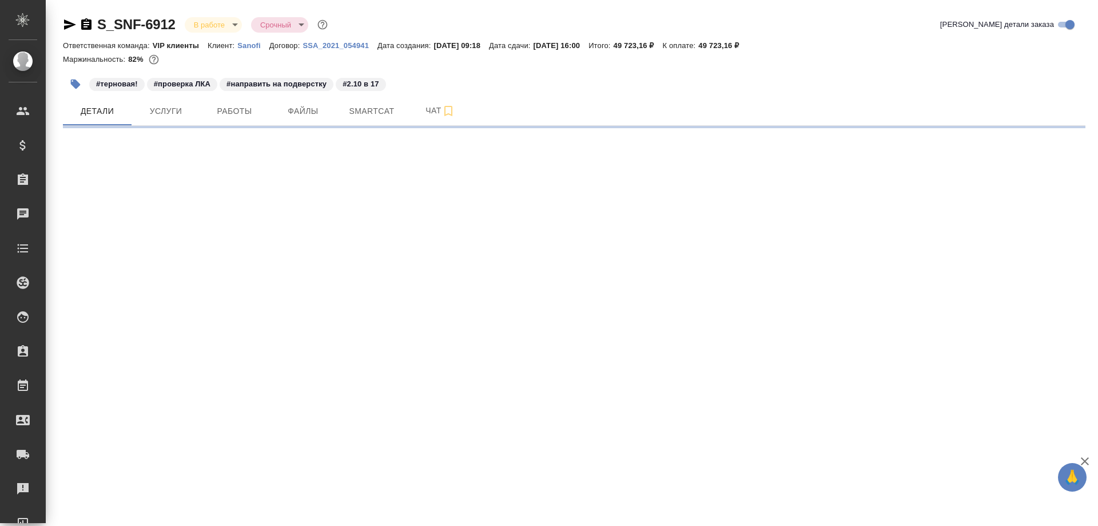
select select "RU"
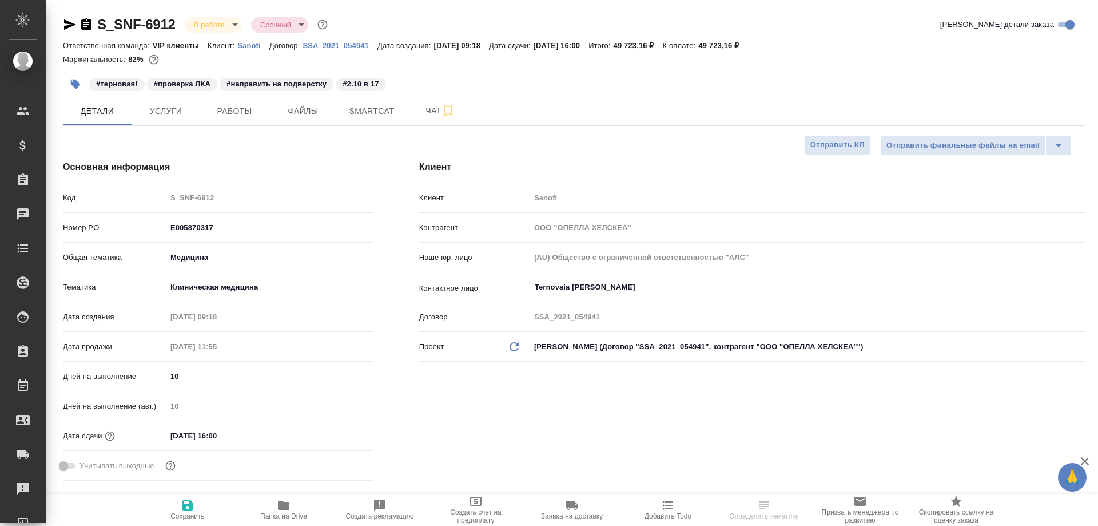
type textarea "x"
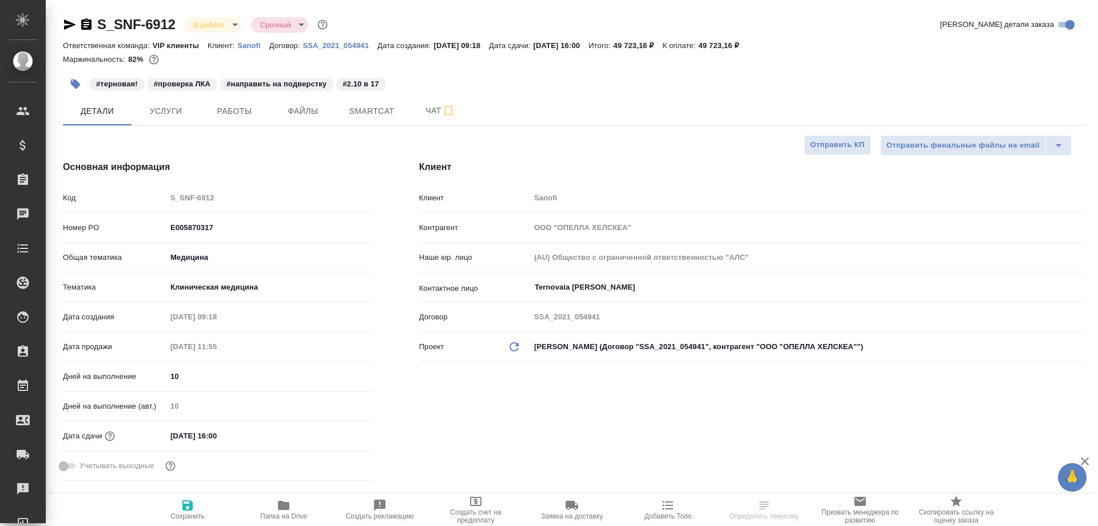
type textarea "x"
click at [234, 107] on span "Работы" at bounding box center [234, 111] width 55 height 14
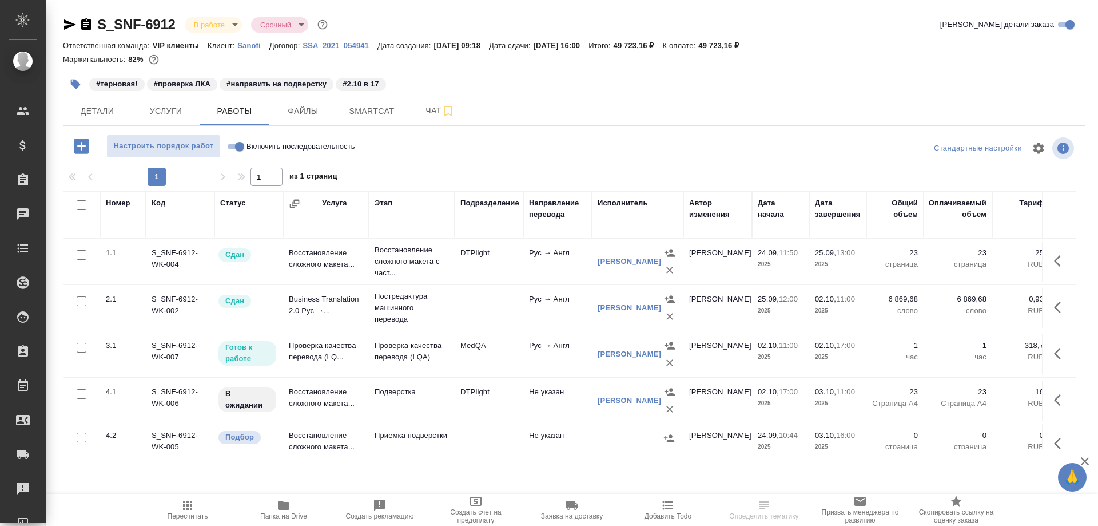
click at [309, 351] on td "Проверка качества перевода (LQ..." at bounding box center [326, 354] width 86 height 40
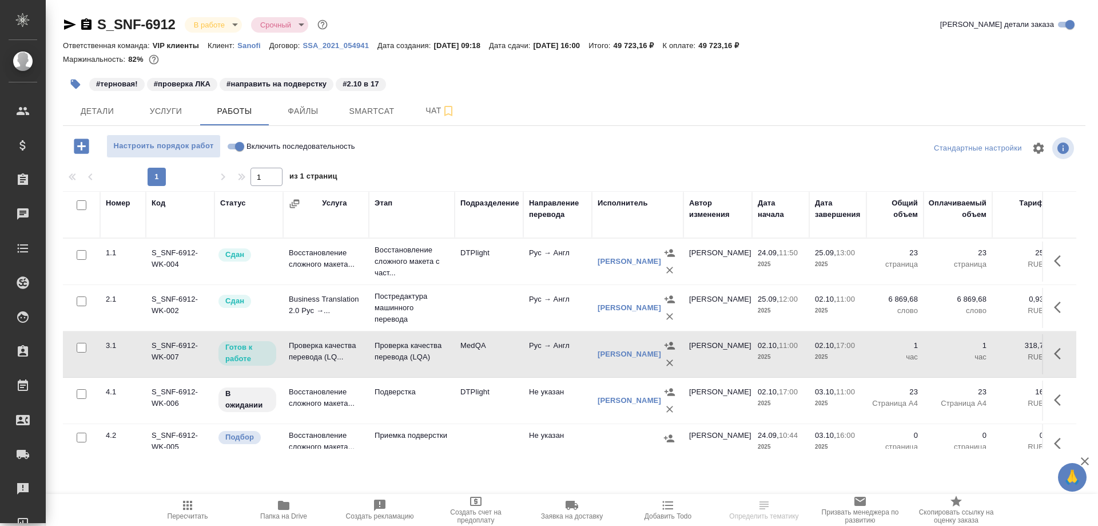
click at [309, 351] on td "Проверка качества перевода (LQ..." at bounding box center [326, 354] width 86 height 40
click at [97, 110] on span "Детали" at bounding box center [97, 111] width 55 height 14
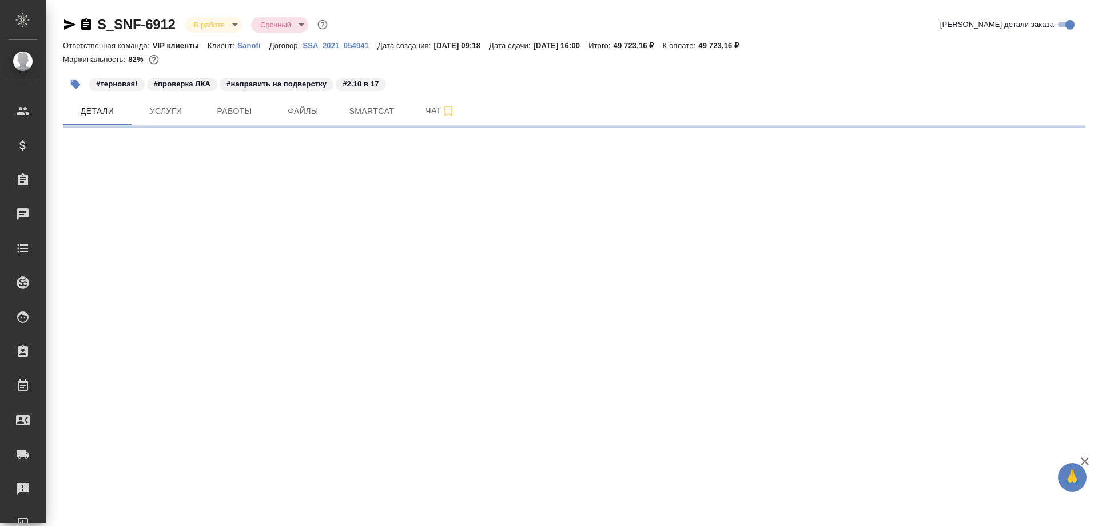
select select "RU"
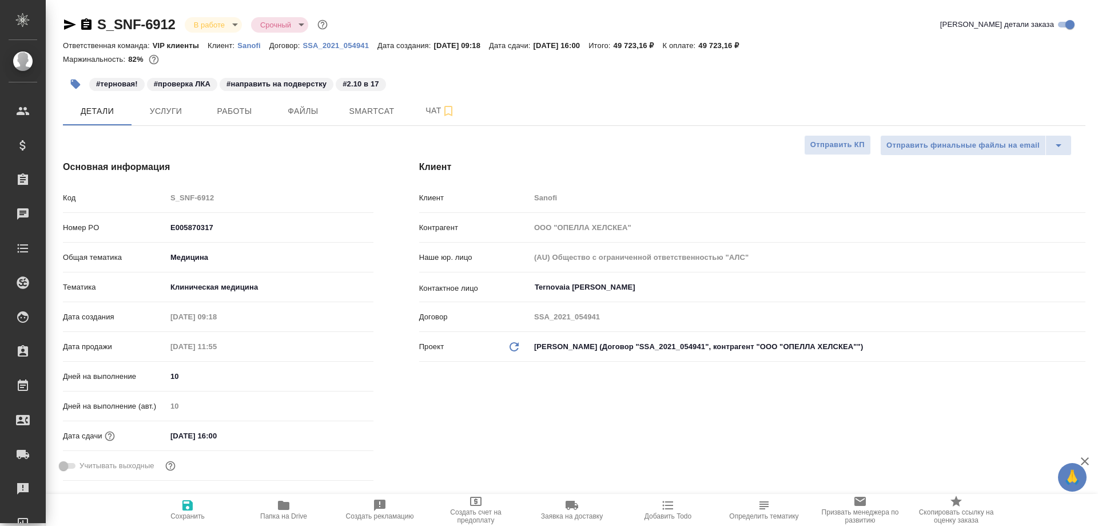
type textarea "x"
click at [375, 111] on span "Smartcat" at bounding box center [371, 111] width 55 height 14
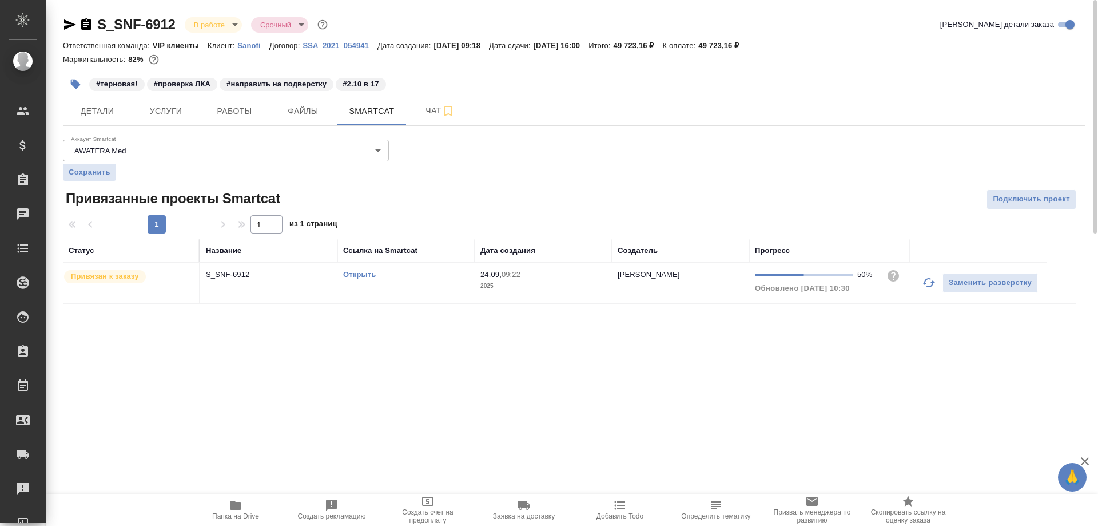
click at [355, 272] on link "Открыть" at bounding box center [359, 274] width 33 height 9
click at [239, 108] on span "Работы" at bounding box center [234, 111] width 55 height 14
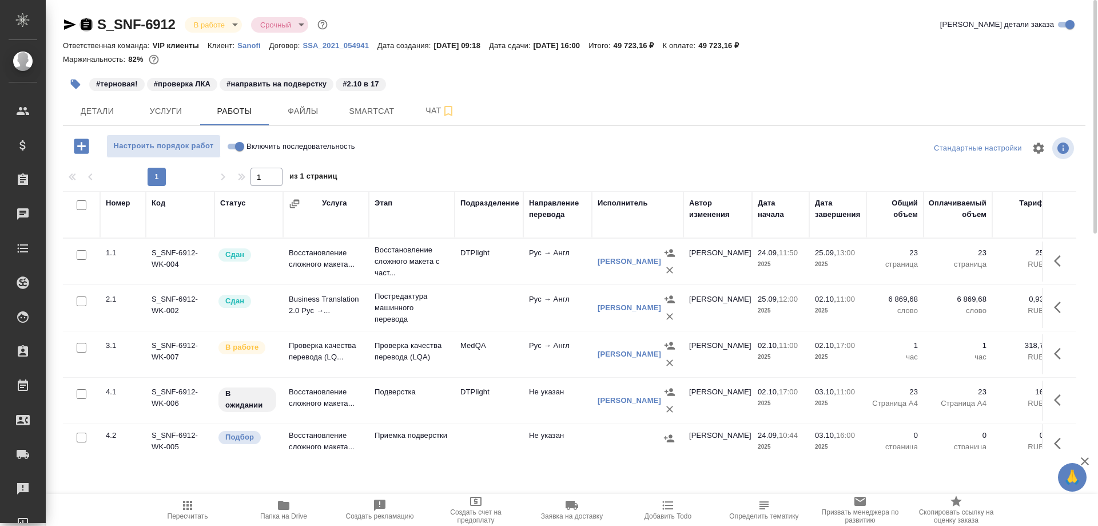
click at [85, 26] on icon "button" at bounding box center [86, 23] width 10 height 11
click at [364, 119] on button "Smartcat" at bounding box center [371, 111] width 69 height 29
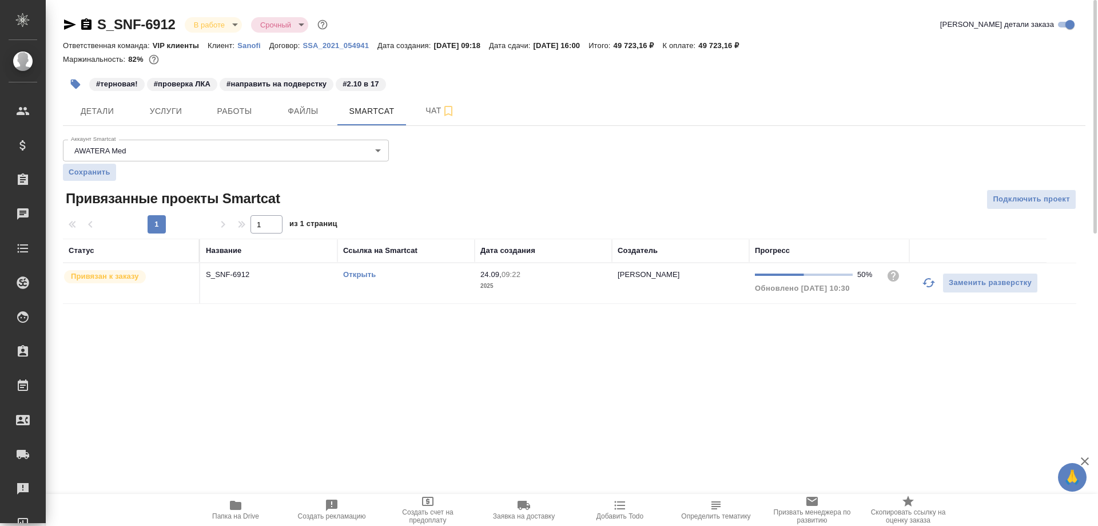
click at [360, 273] on link "Открыть" at bounding box center [359, 274] width 33 height 9
click at [164, 109] on span "Услуги" at bounding box center [165, 111] width 55 height 14
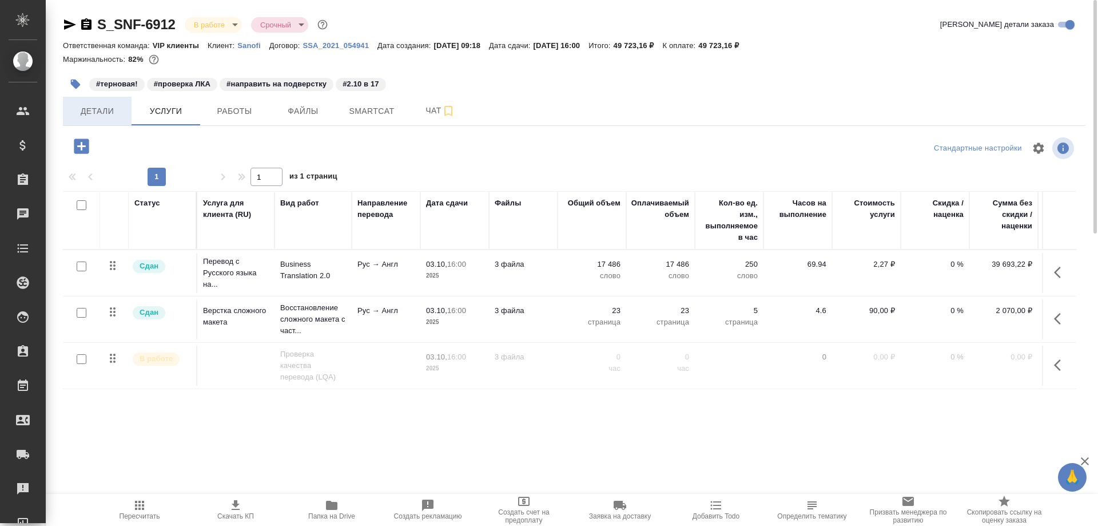
click at [97, 106] on span "Детали" at bounding box center [97, 111] width 55 height 14
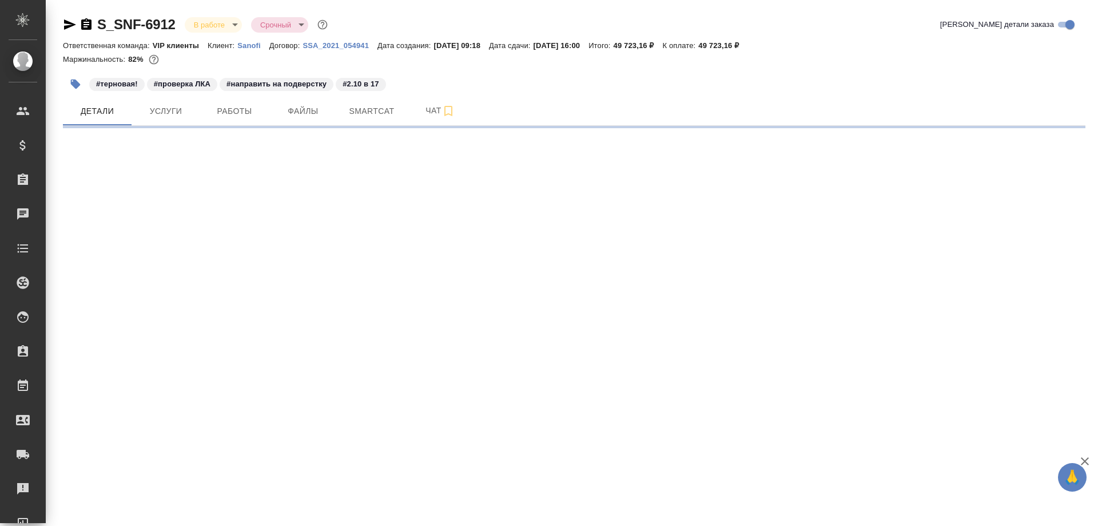
select select "RU"
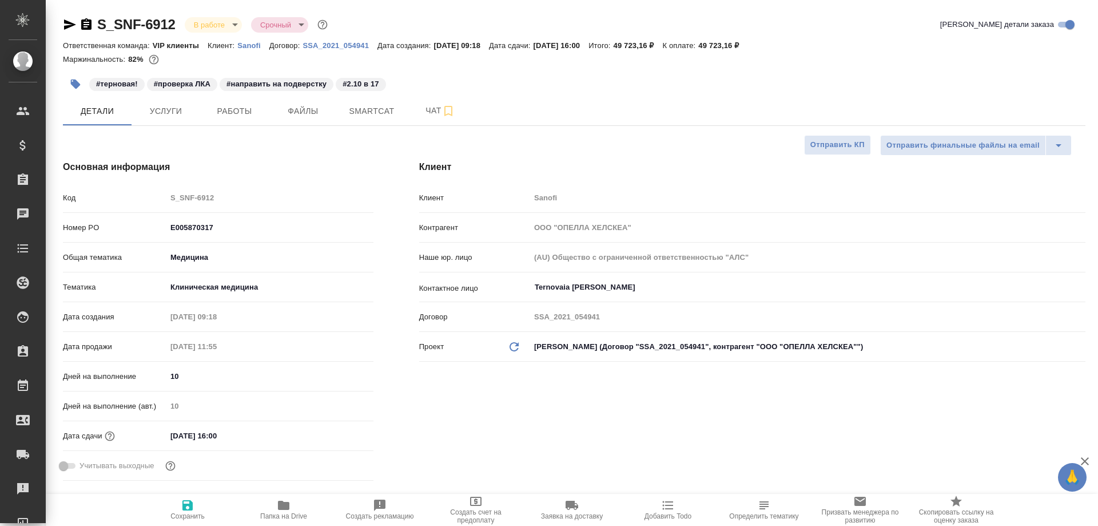
type textarea "x"
type input "Горшкова Валентина"
type input "Комаров Роман"
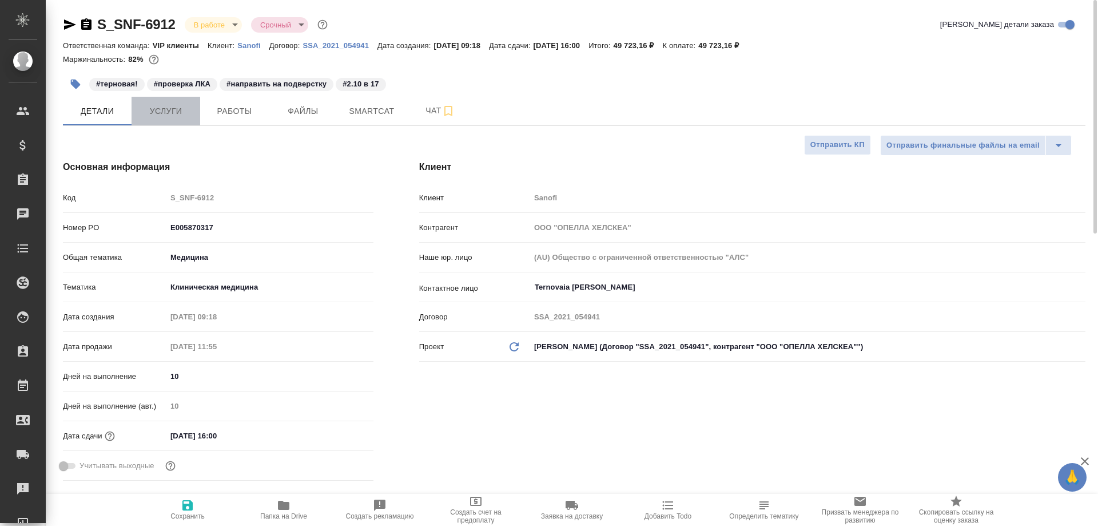
click at [176, 109] on span "Услуги" at bounding box center [165, 111] width 55 height 14
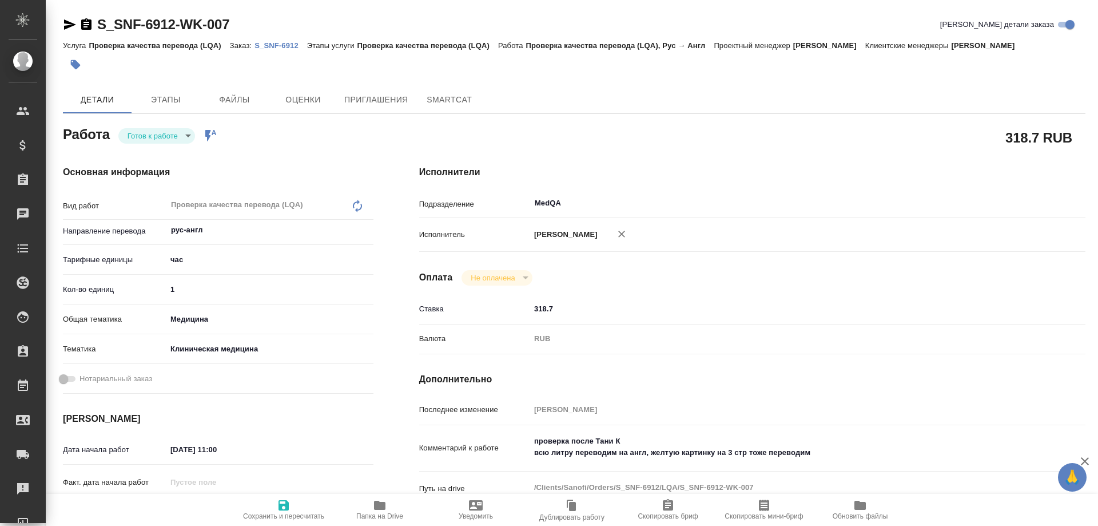
type textarea "x"
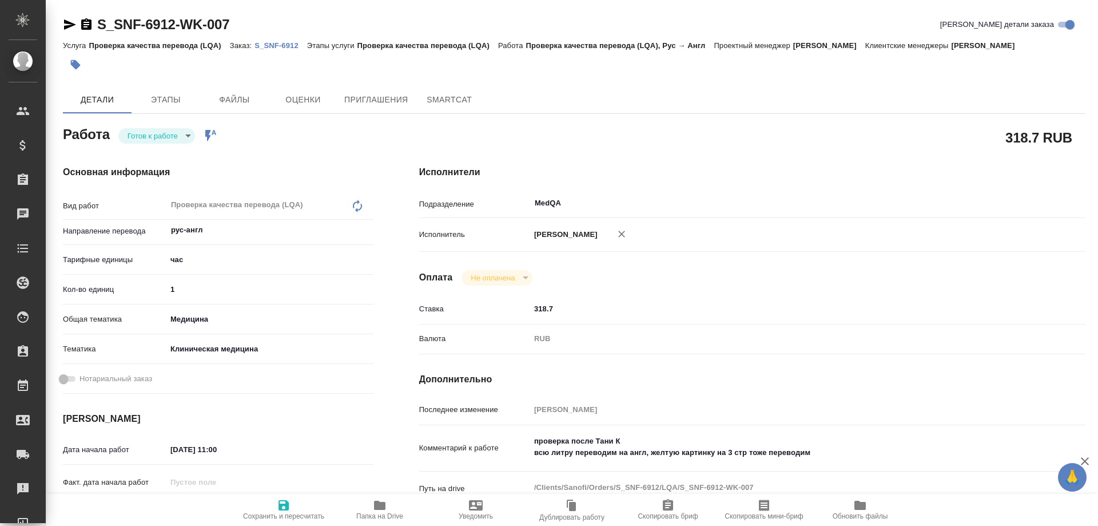
type textarea "x"
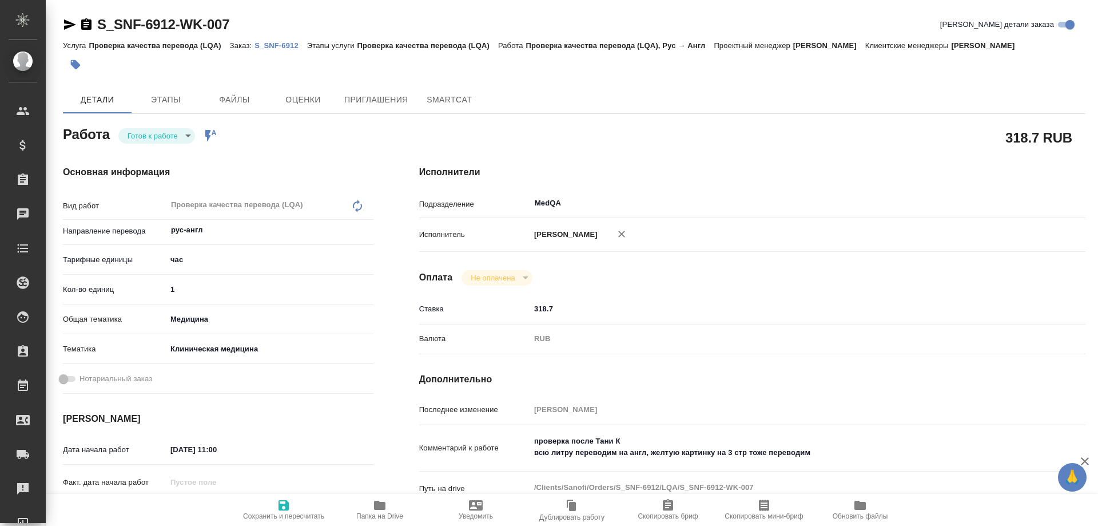
type textarea "x"
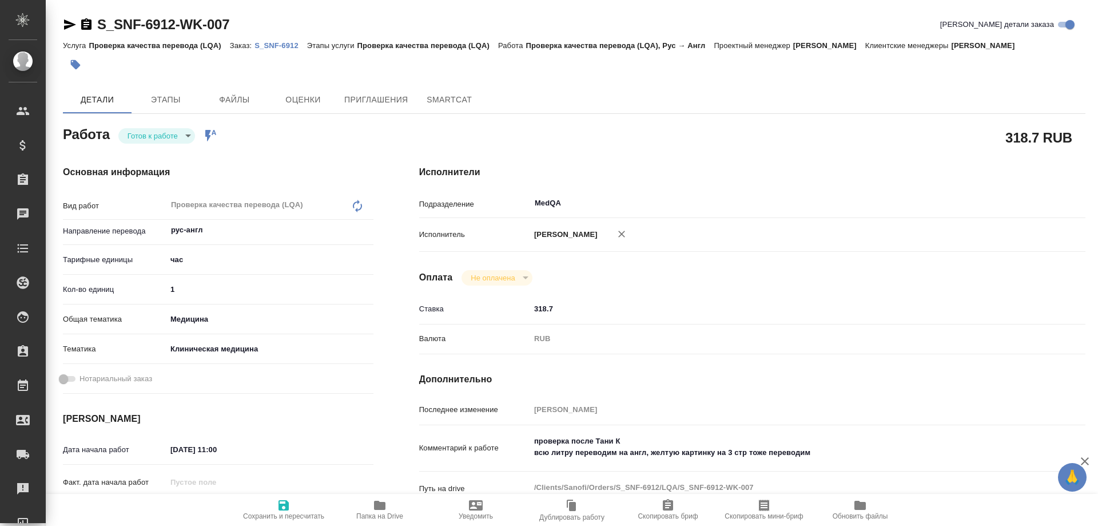
type textarea "x"
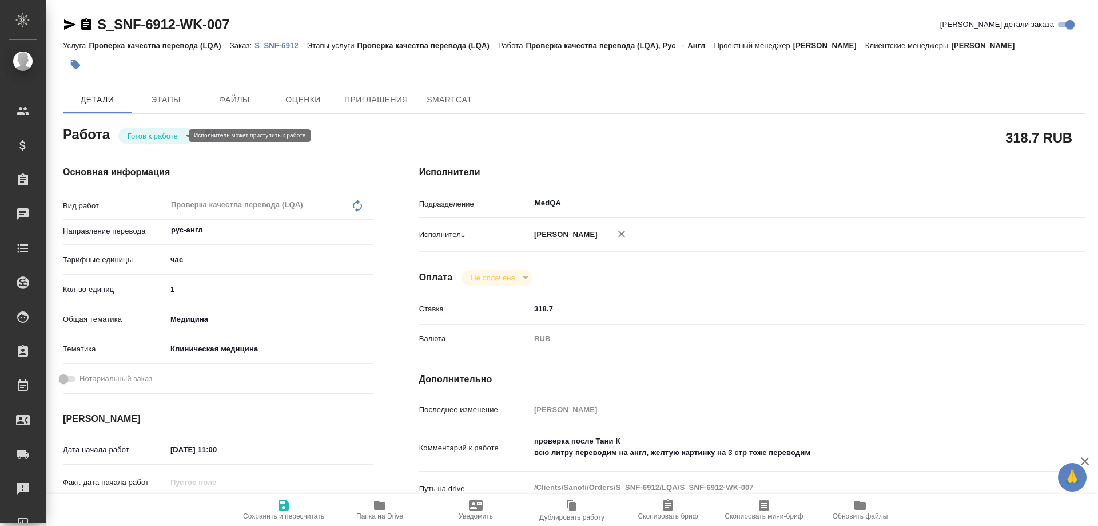
click at [172, 136] on body "🙏 .cls-1 fill:#fff; AWATERA Solovyova Elena Клиенты Спецификации Заказы Чаты To…" at bounding box center [549, 263] width 1098 height 526
type textarea "x"
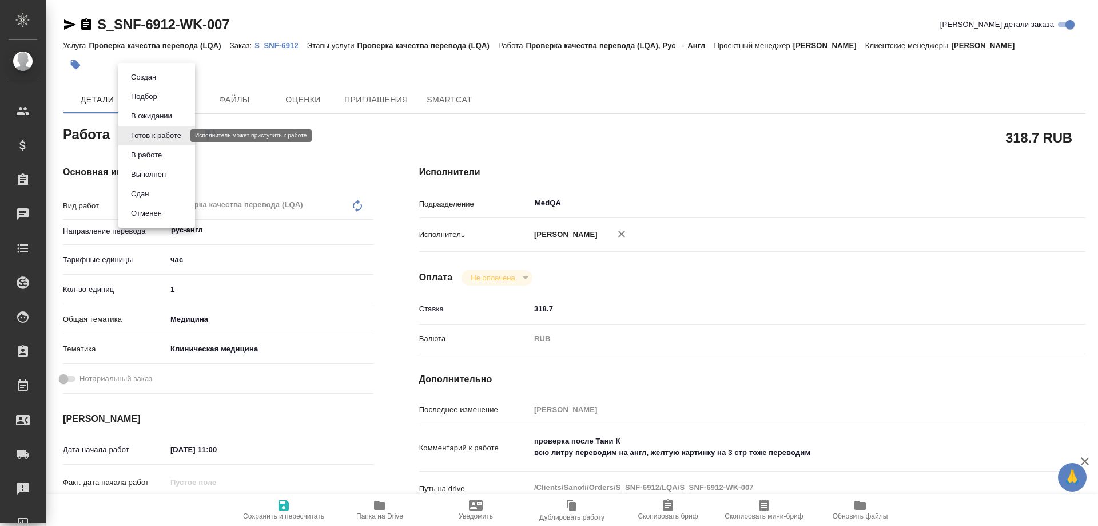
type textarea "x"
click at [158, 159] on button "В работе" at bounding box center [147, 155] width 38 height 13
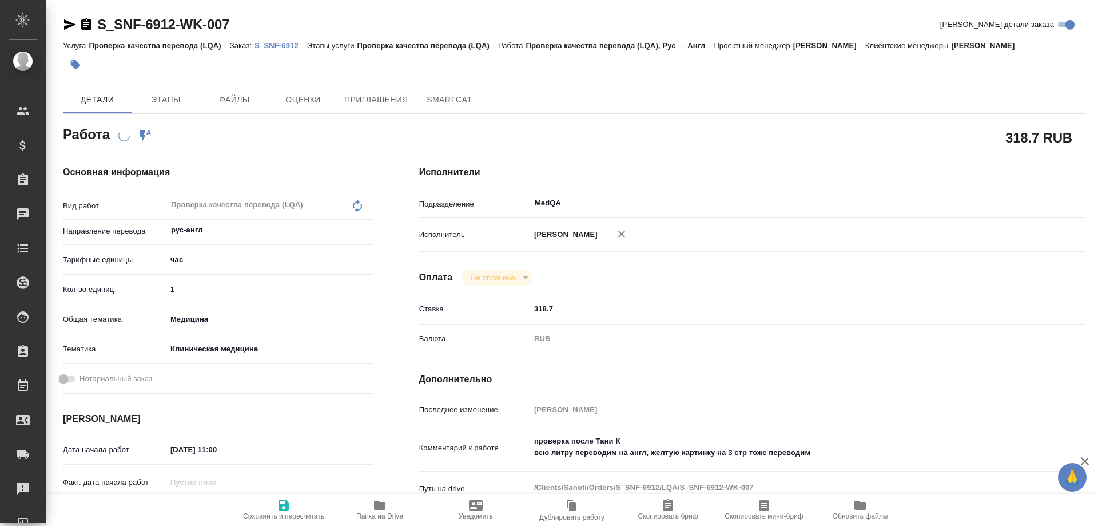
type textarea "x"
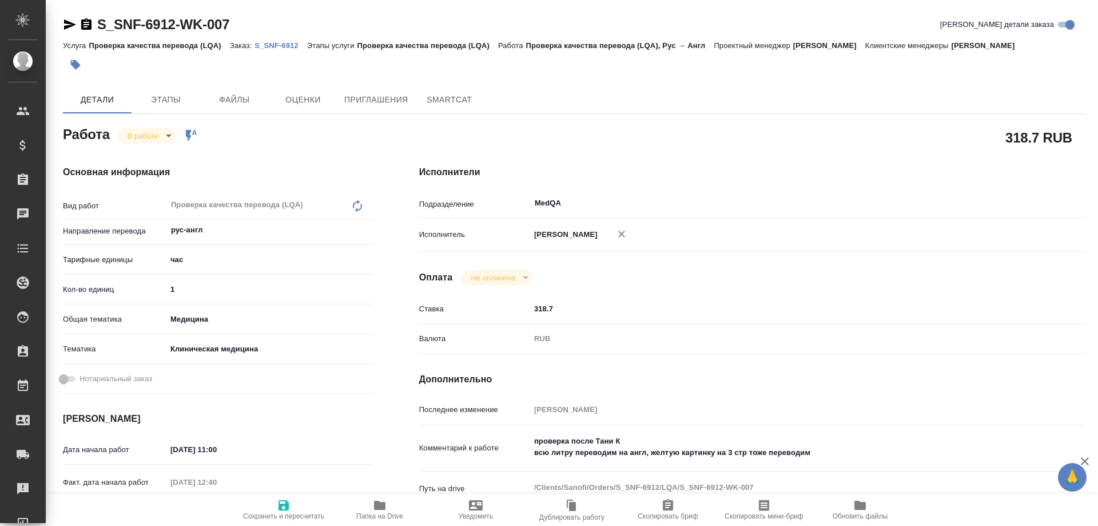
type textarea "x"
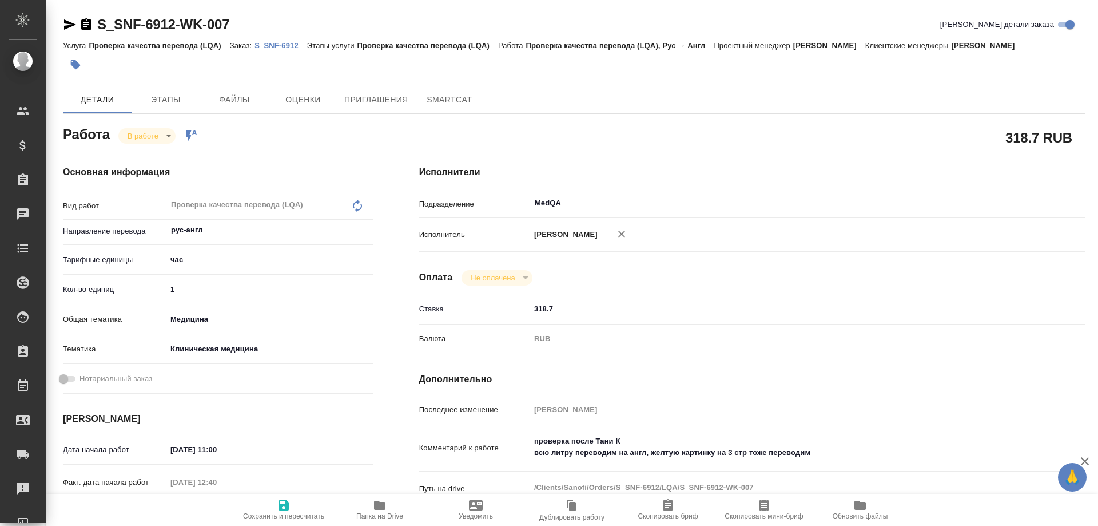
type textarea "x"
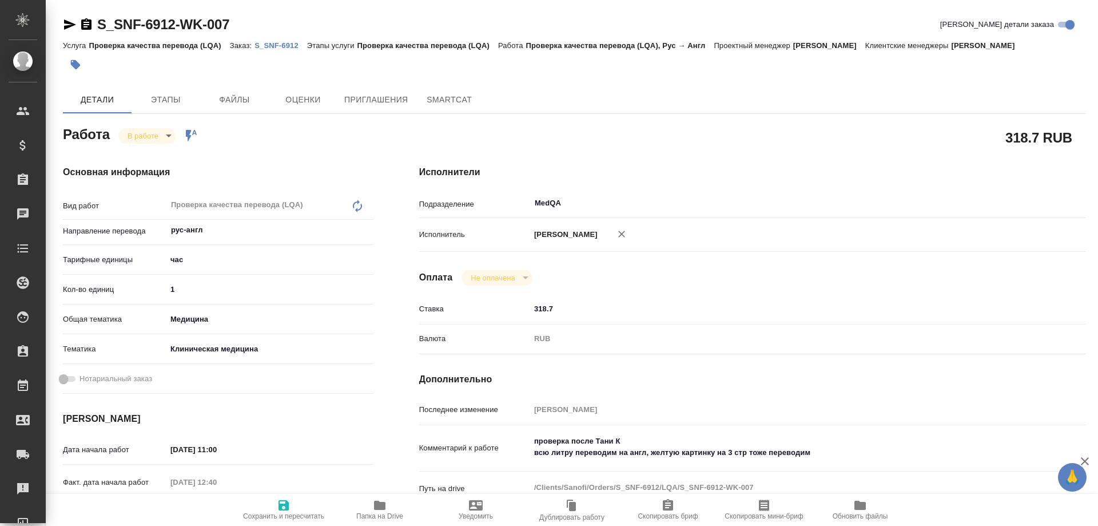
type textarea "x"
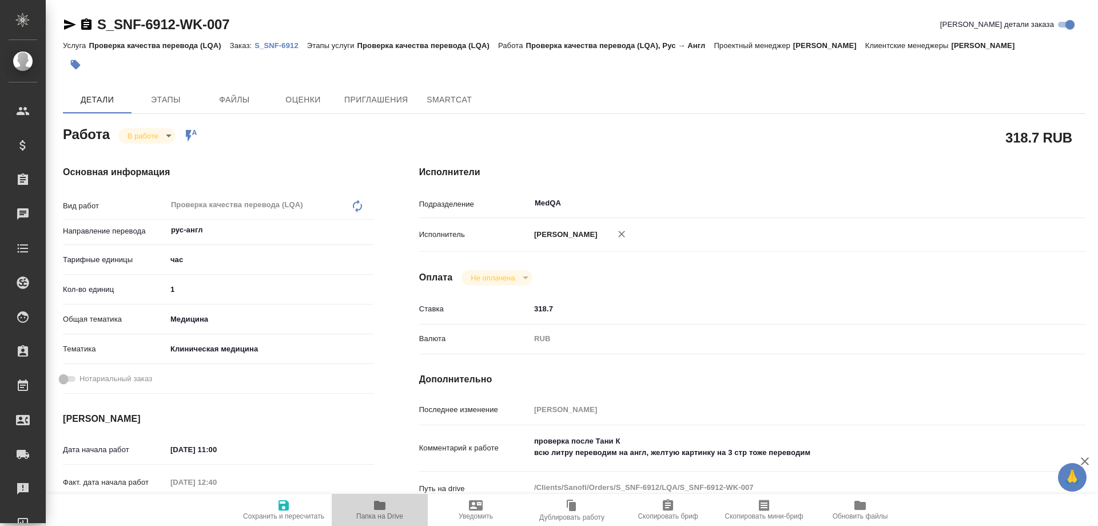
click at [377, 508] on icon "button" at bounding box center [379, 504] width 11 height 9
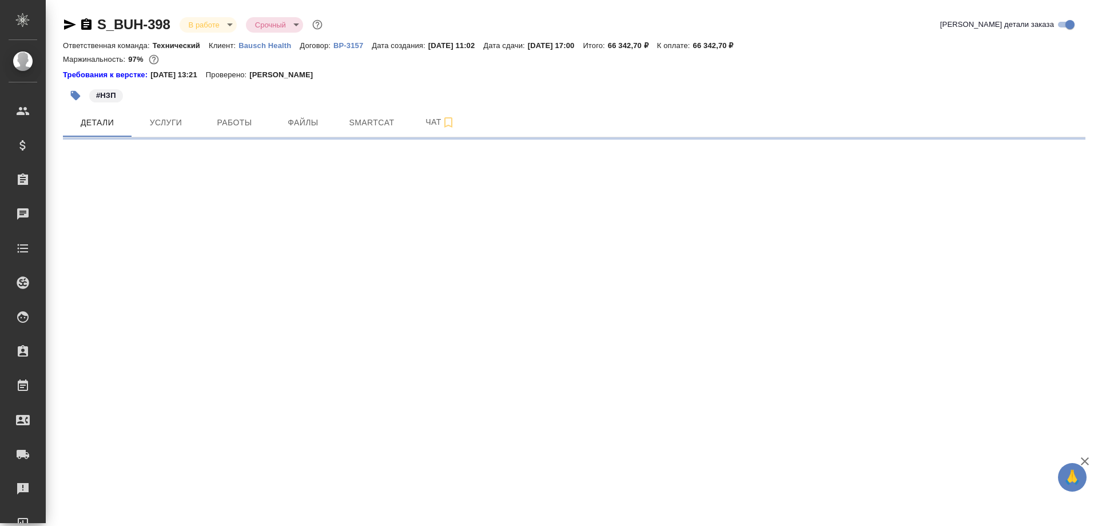
select select "RU"
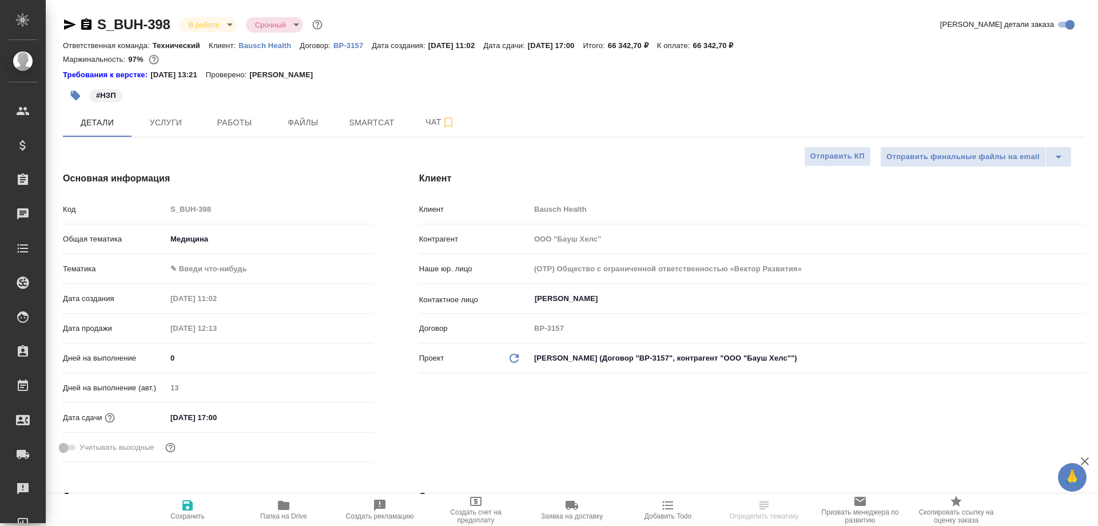
type textarea "x"
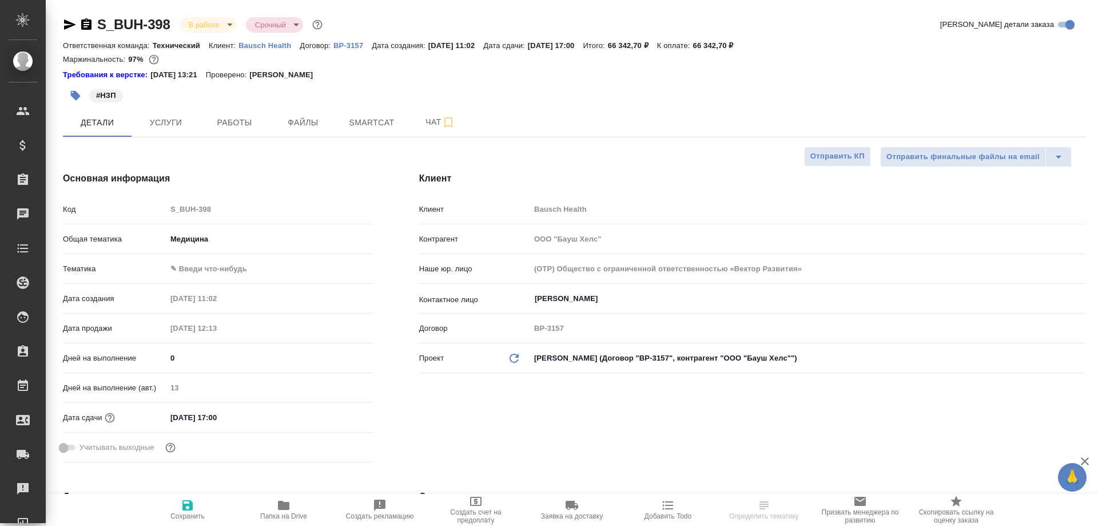
type textarea "x"
click at [281, 510] on icon "button" at bounding box center [284, 505] width 14 height 14
type textarea "x"
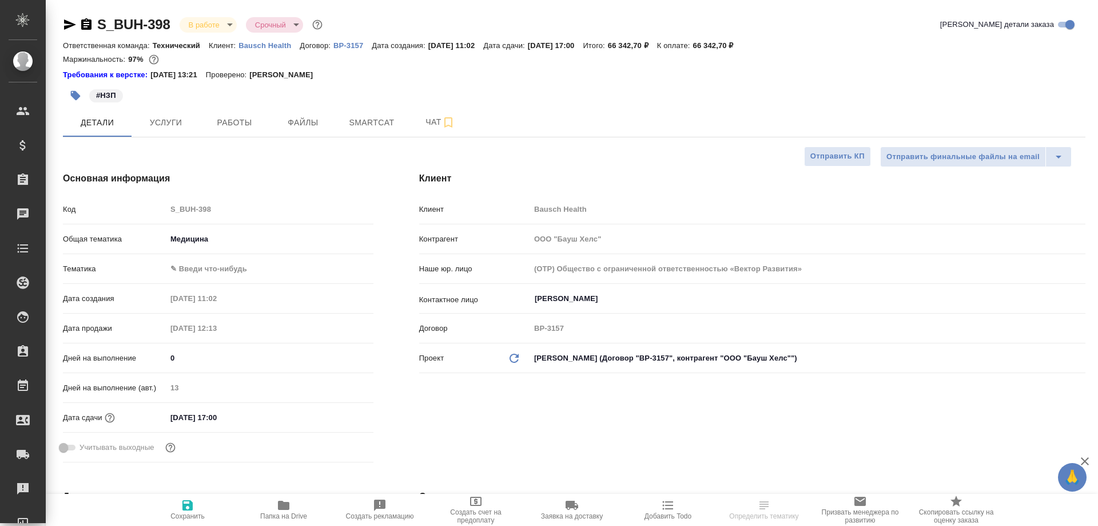
type textarea "x"
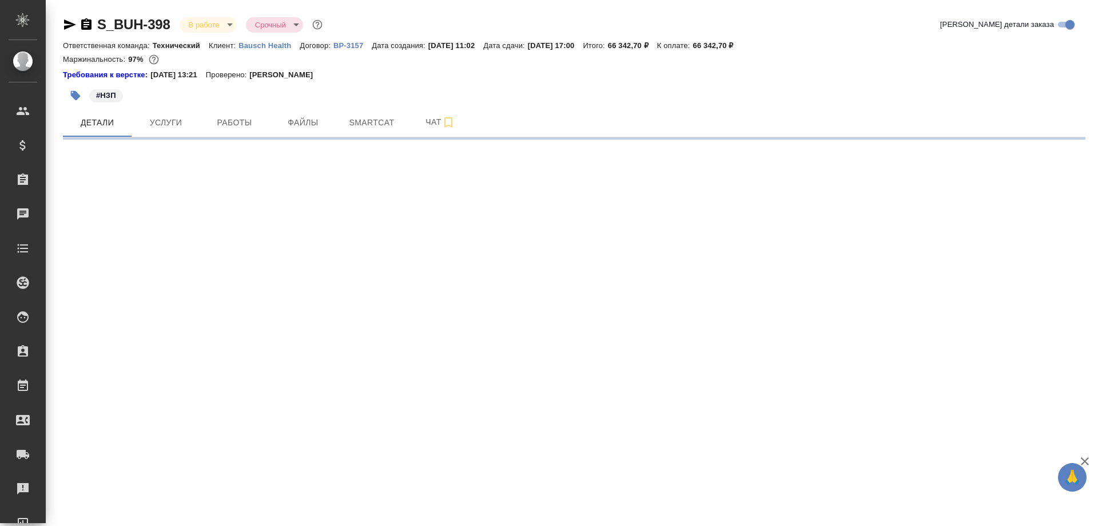
select select "RU"
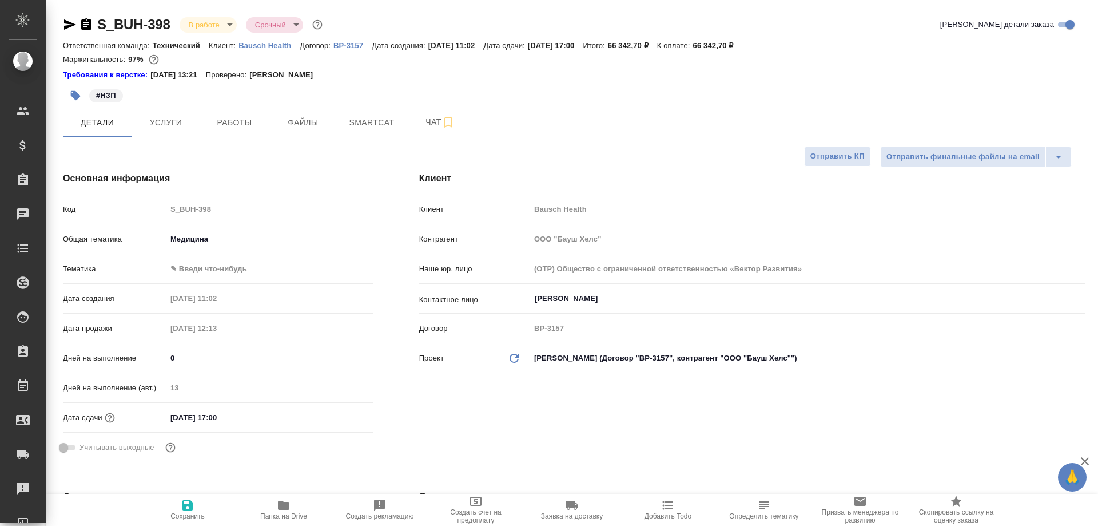
type textarea "x"
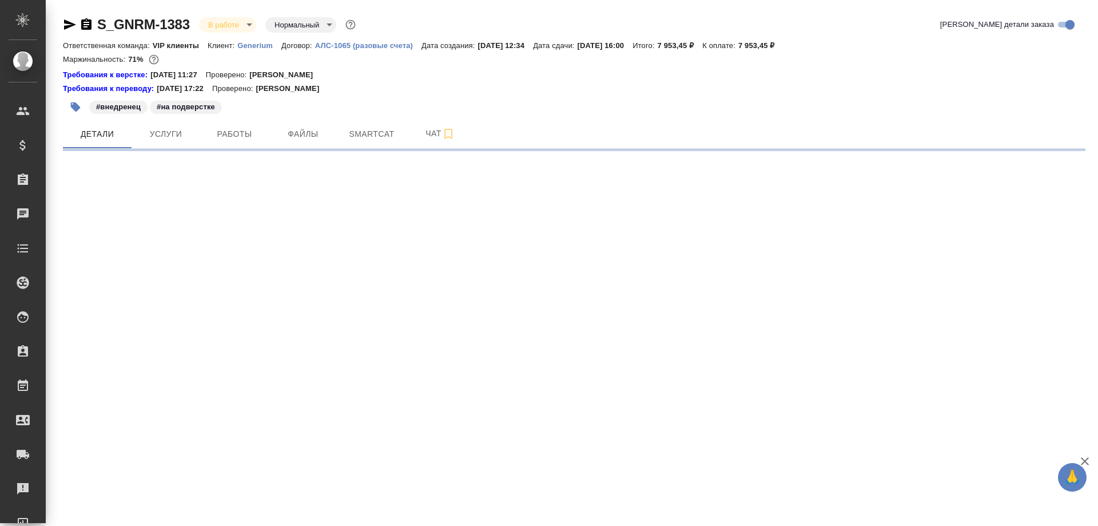
select select "RU"
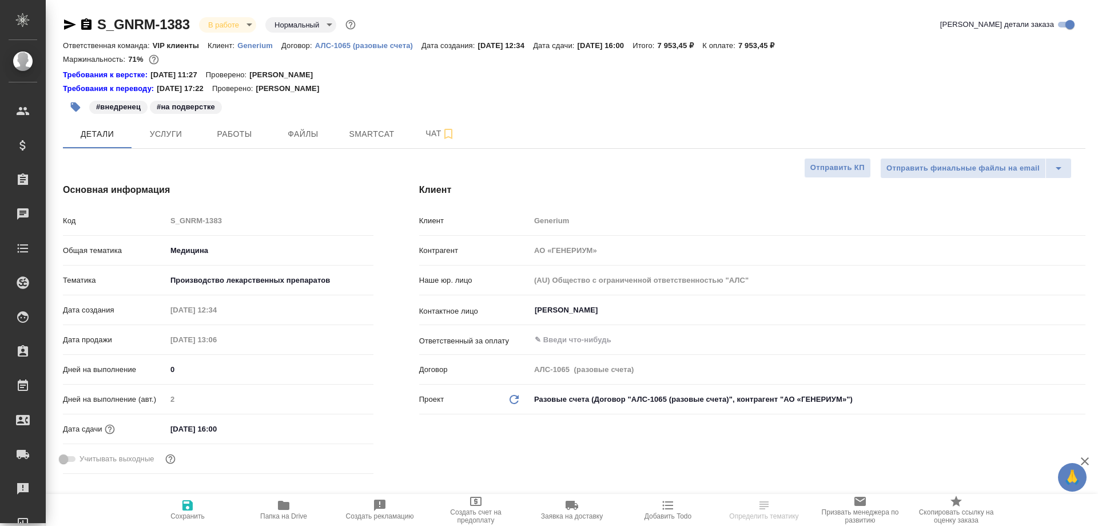
type textarea "x"
click at [86, 21] on icon "button" at bounding box center [86, 23] width 10 height 11
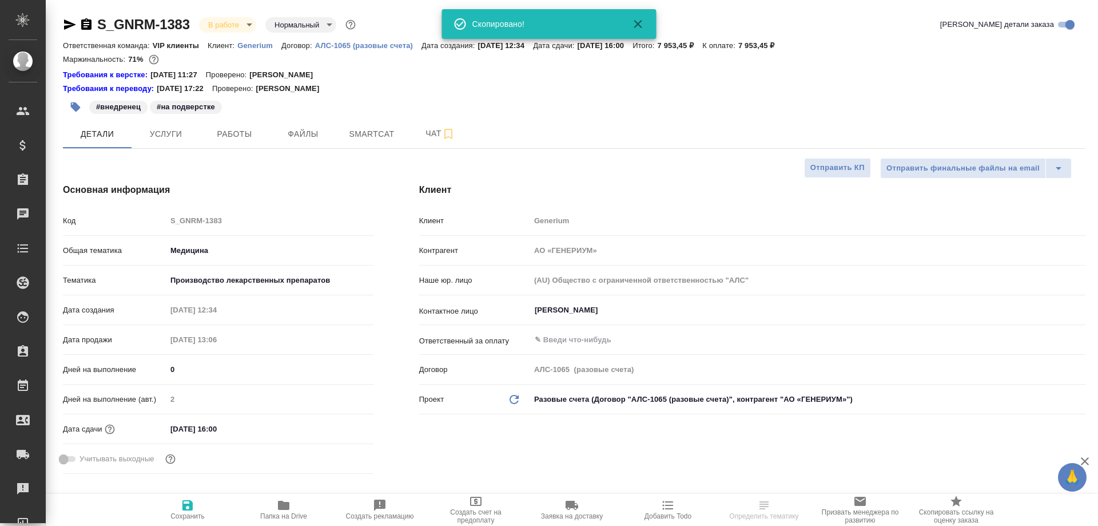
type textarea "x"
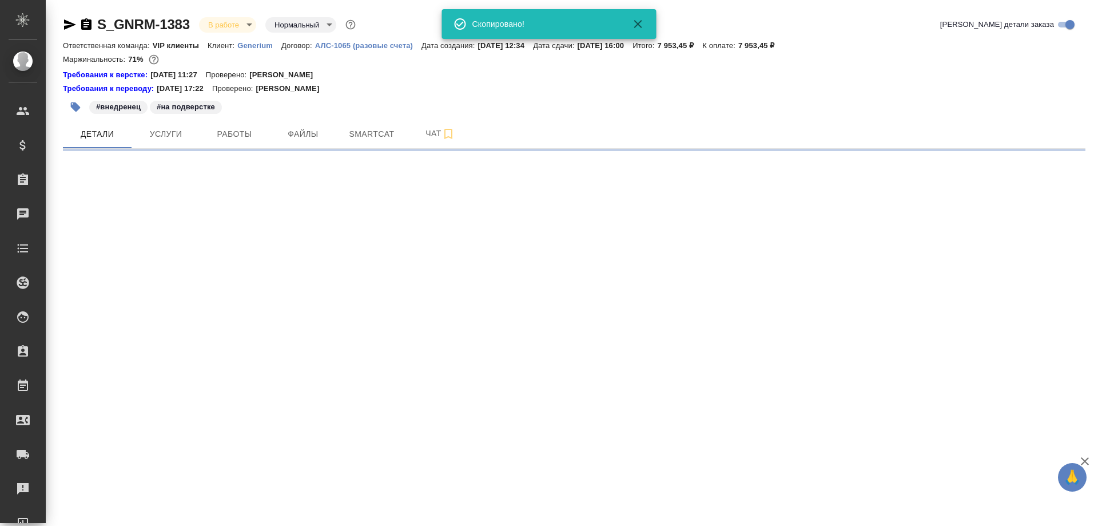
select select "RU"
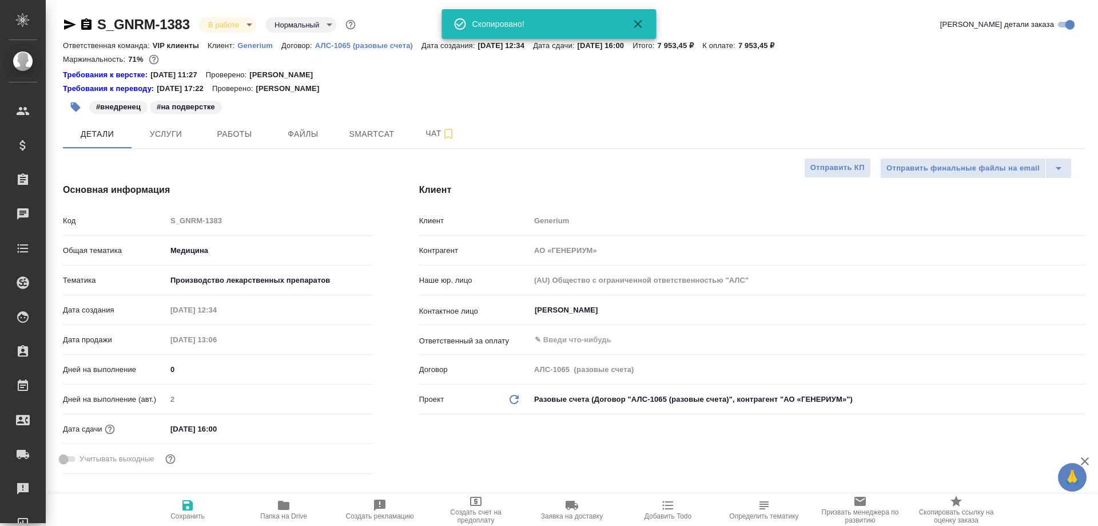
type textarea "x"
